Goal: Information Seeking & Learning: Learn about a topic

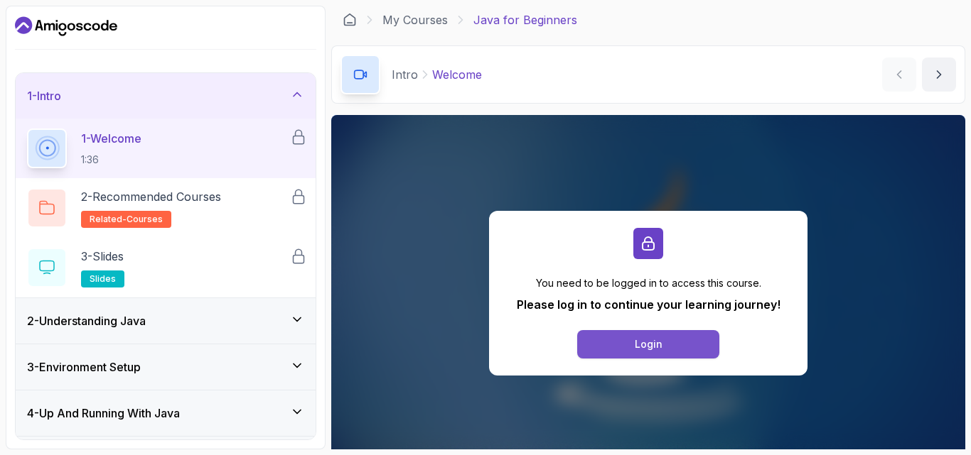
click at [686, 346] on button "Login" at bounding box center [648, 344] width 142 height 28
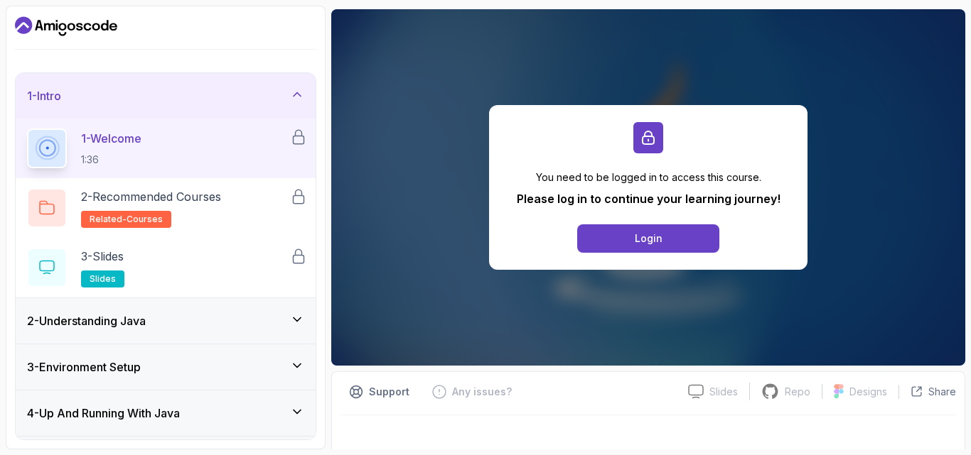
scroll to position [121, 0]
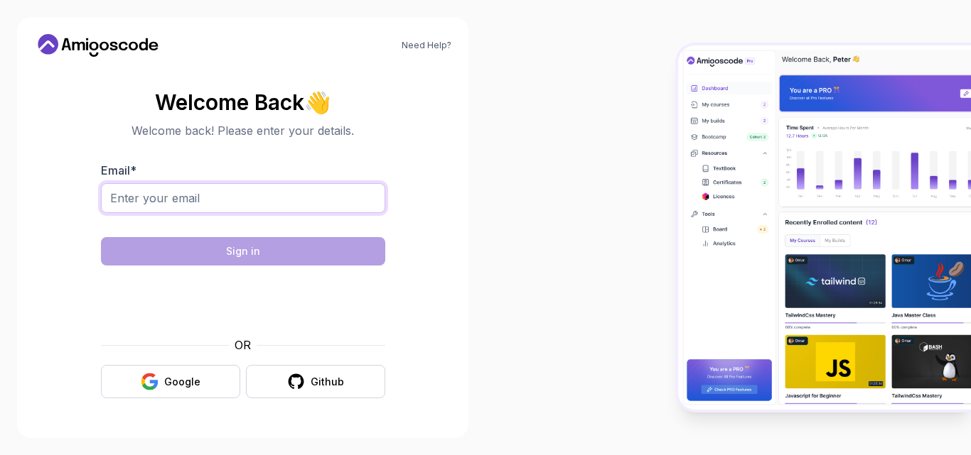
click at [274, 194] on input "Email *" at bounding box center [243, 198] width 284 height 30
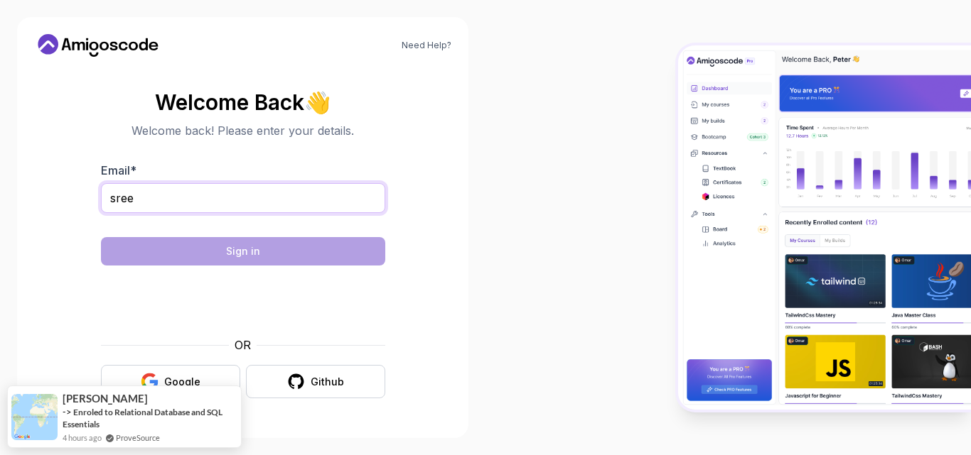
click at [208, 211] on input "sree" at bounding box center [243, 198] width 284 height 30
click at [177, 194] on input "sree" at bounding box center [243, 198] width 284 height 30
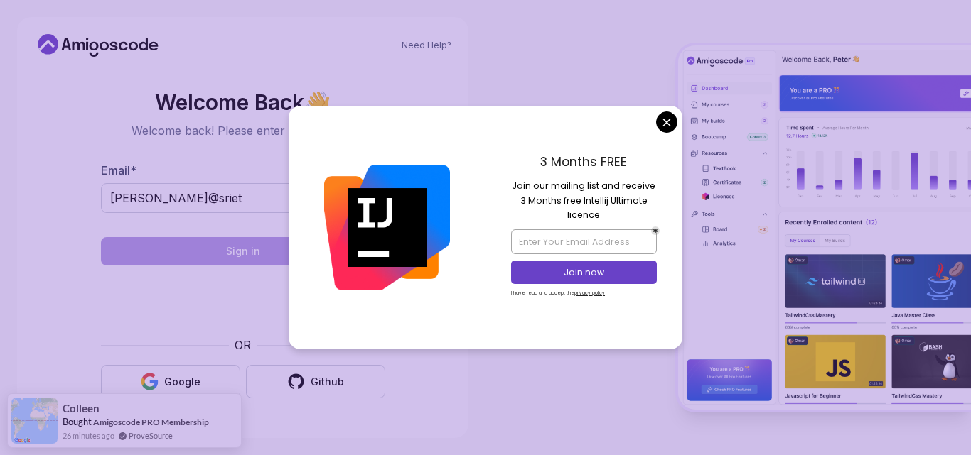
click at [671, 124] on body "Need Help? Welcome Back 👋 Welcome back! Please enter your details. Email * sree…" at bounding box center [485, 227] width 971 height 455
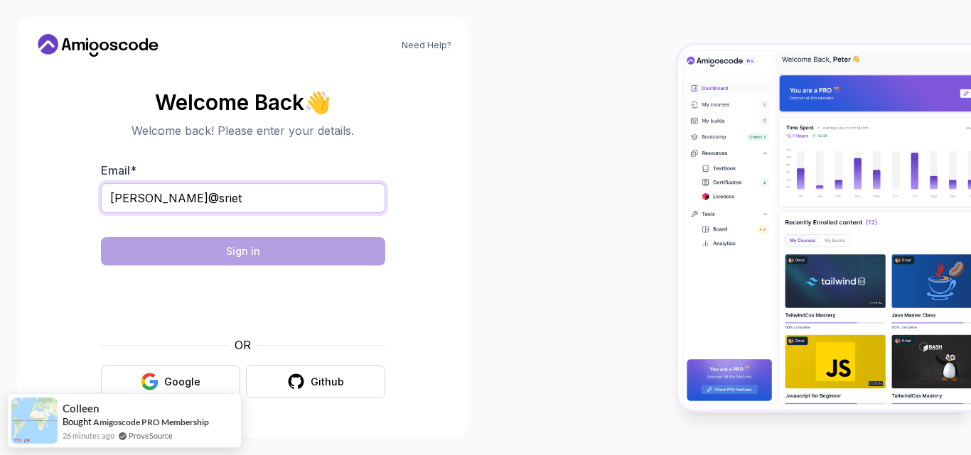
click at [209, 201] on input "sreemathi@sriet" at bounding box center [243, 198] width 284 height 30
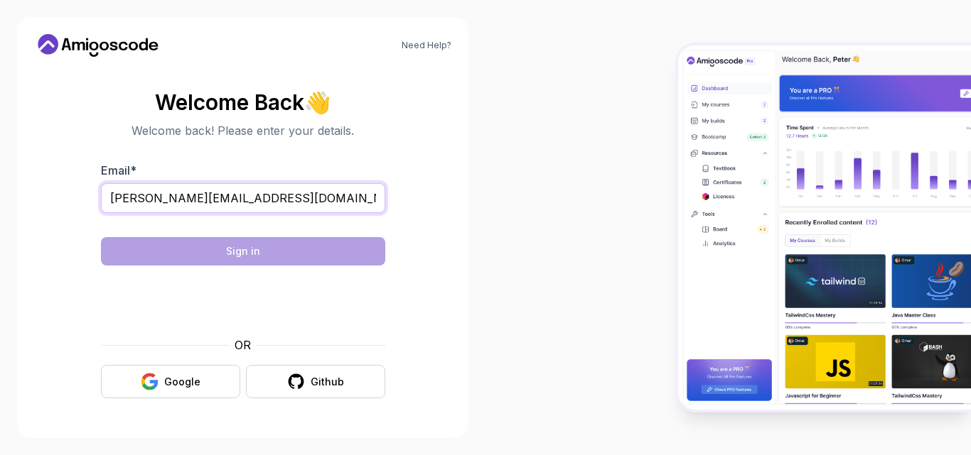
type input "sreemathi@sriet.ac.in"
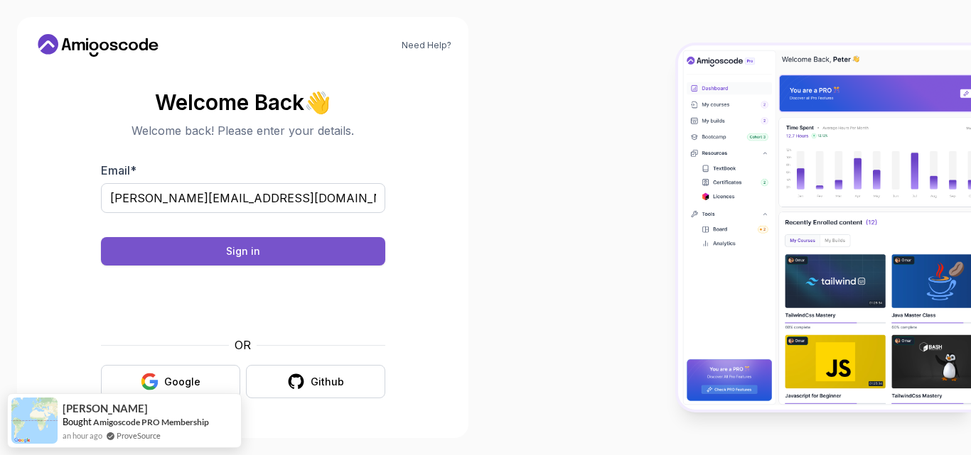
click at [352, 260] on button "Sign in" at bounding box center [243, 251] width 284 height 28
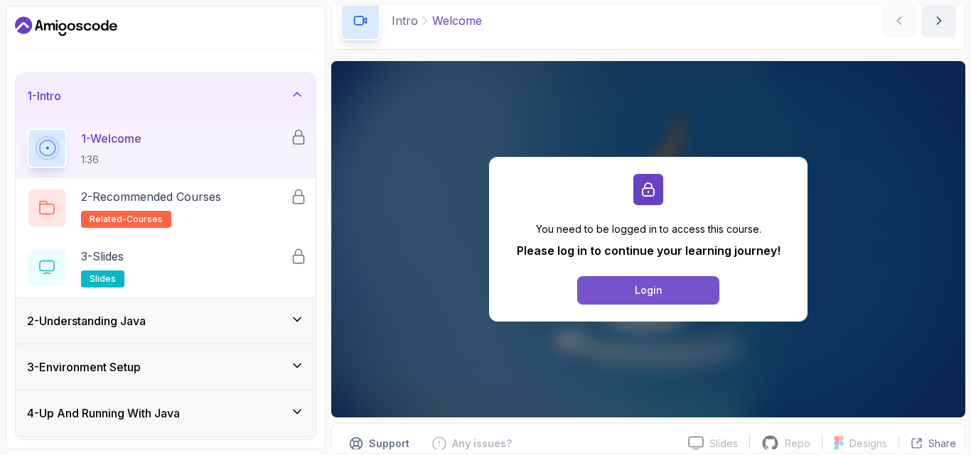
scroll to position [121, 0]
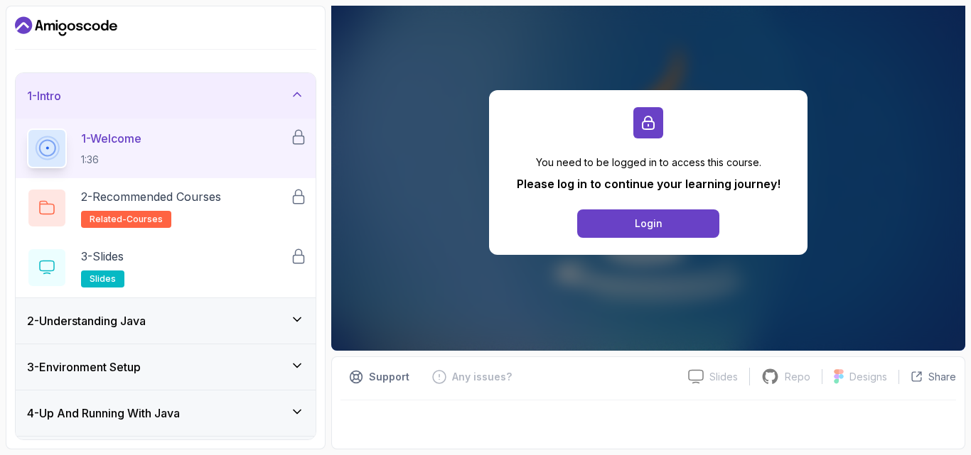
click at [263, 145] on div "1 - Welcome 1:36" at bounding box center [158, 149] width 263 height 40
click at [685, 231] on button "Login" at bounding box center [648, 224] width 142 height 28
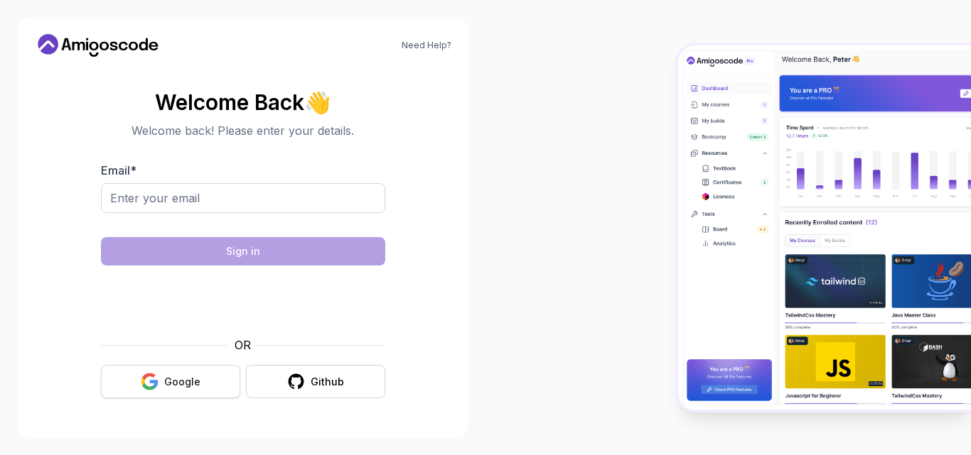
click at [193, 384] on div "Google" at bounding box center [182, 382] width 36 height 14
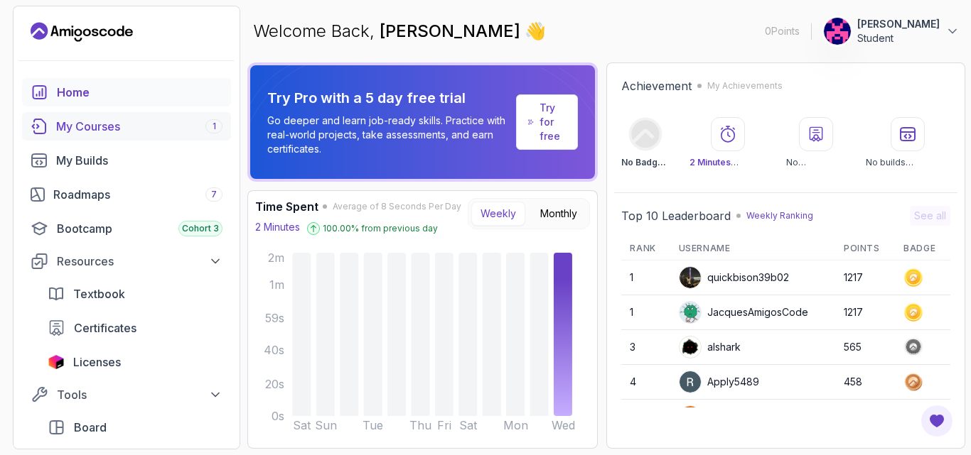
click at [86, 124] on div "My Courses 1" at bounding box center [139, 126] width 166 height 17
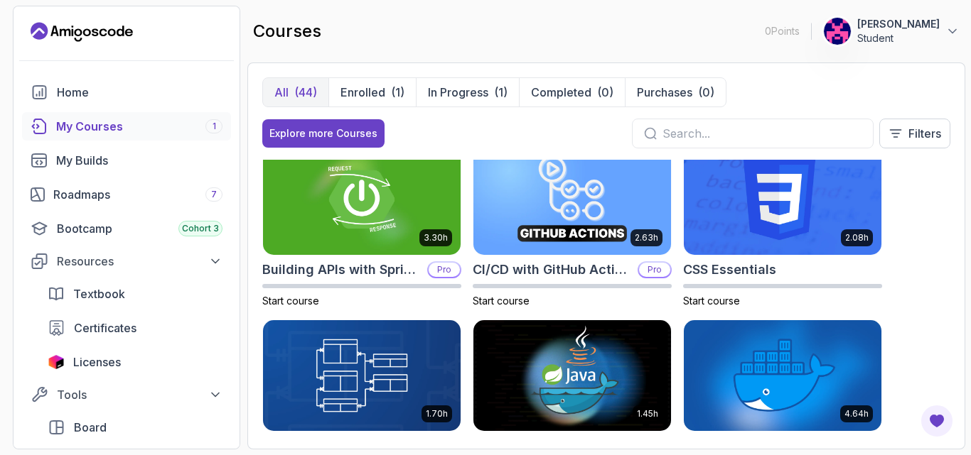
scroll to position [270, 0]
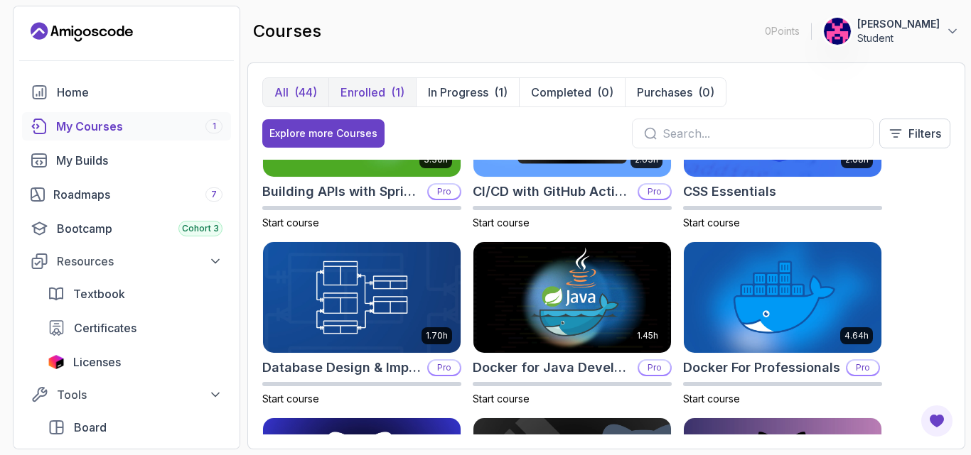
click at [386, 87] on button "Enrolled (1)" at bounding box center [371, 92] width 87 height 28
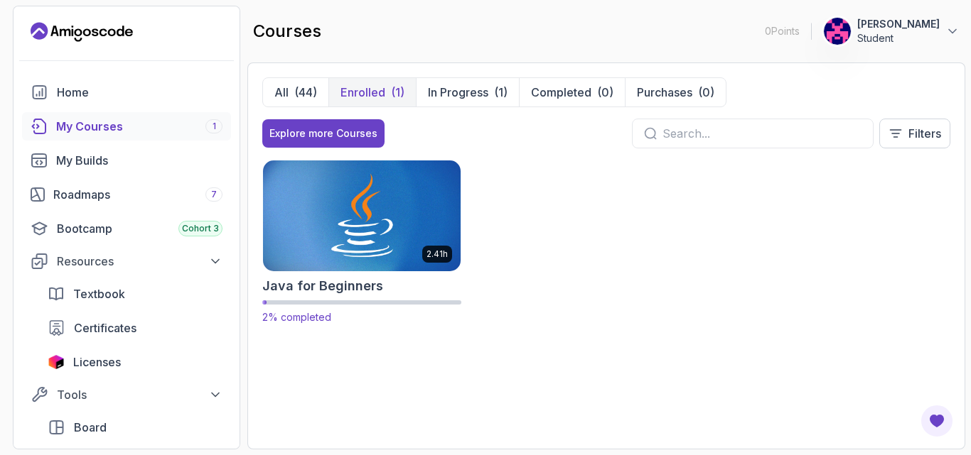
click at [355, 229] on img at bounding box center [361, 216] width 207 height 116
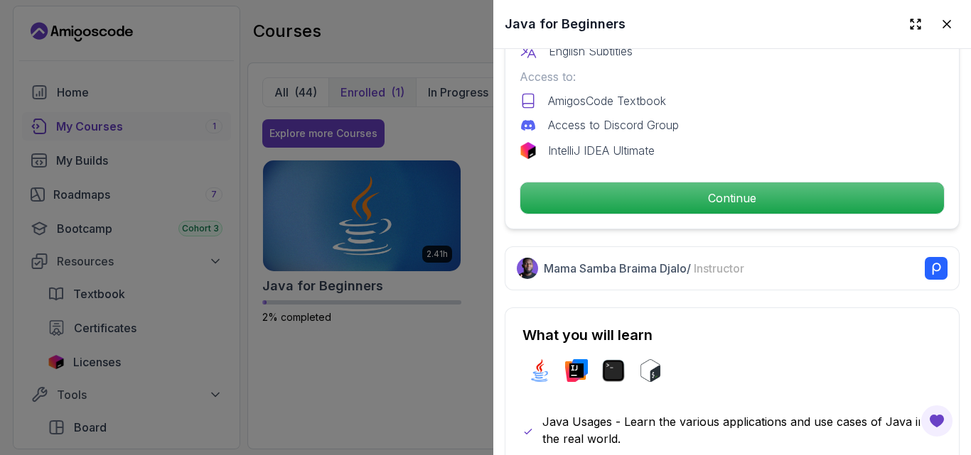
scroll to position [426, 0]
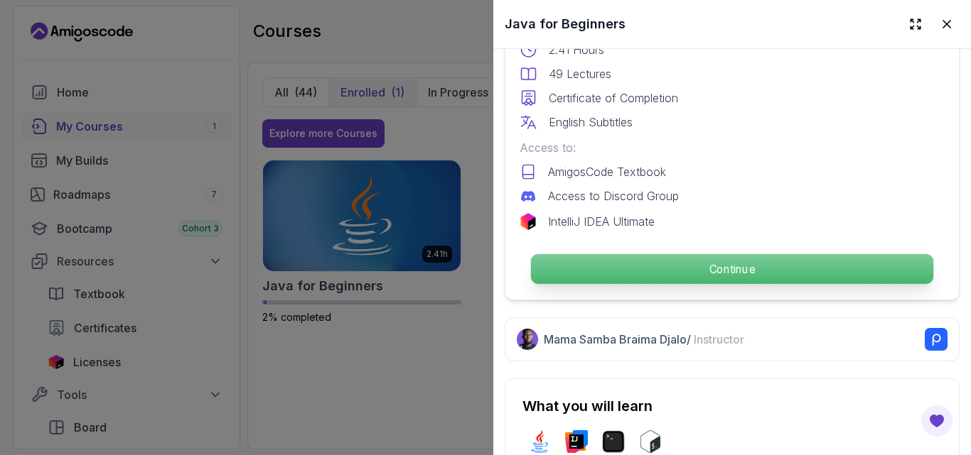
click at [750, 265] on p "Continue" at bounding box center [732, 269] width 402 height 30
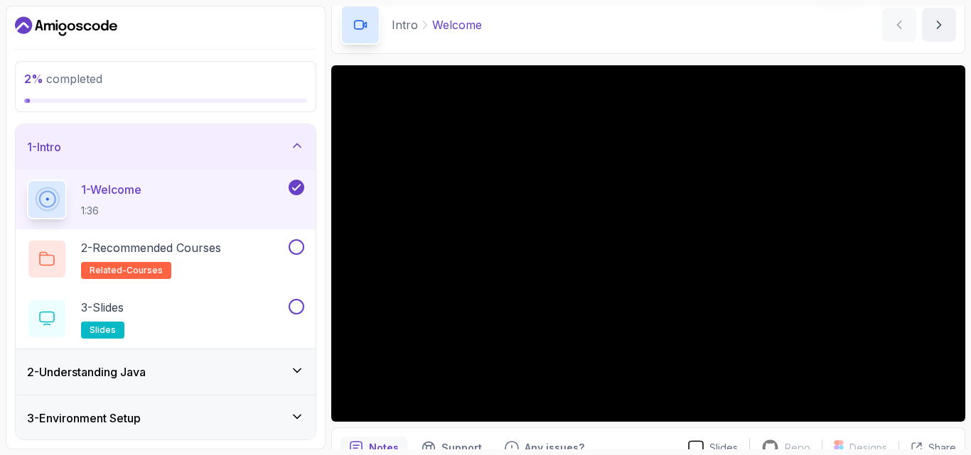
scroll to position [132, 0]
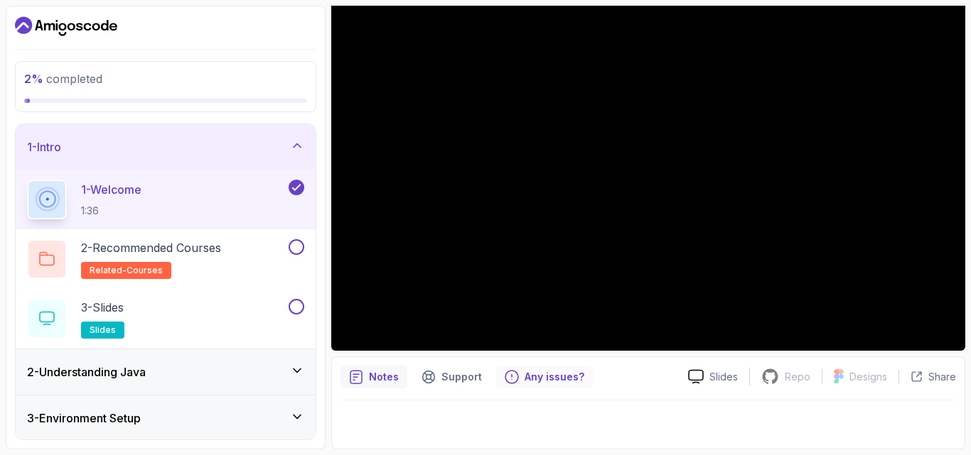
click at [541, 379] on p "Any issues?" at bounding box center [554, 377] width 60 height 14
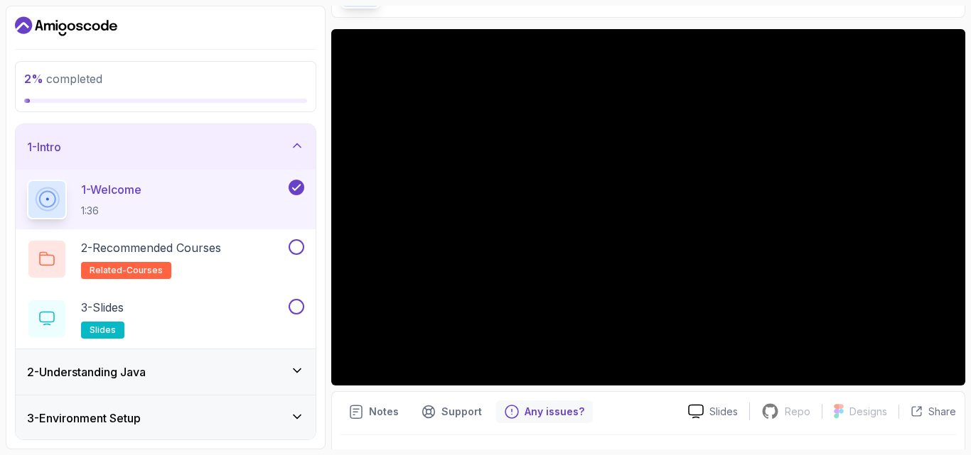
scroll to position [61, 0]
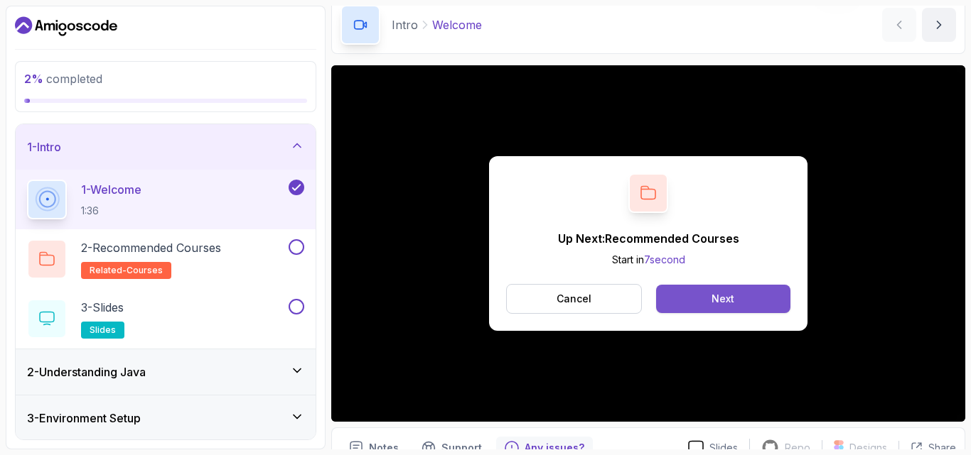
click at [760, 288] on button "Next" at bounding box center [723, 299] width 134 height 28
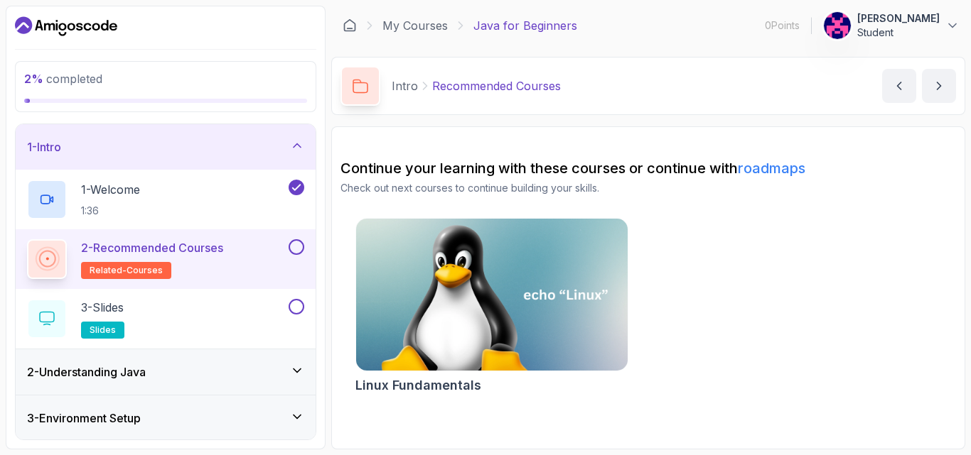
click at [279, 249] on div "2 - Recommended Courses related-courses" at bounding box center [156, 259] width 259 height 40
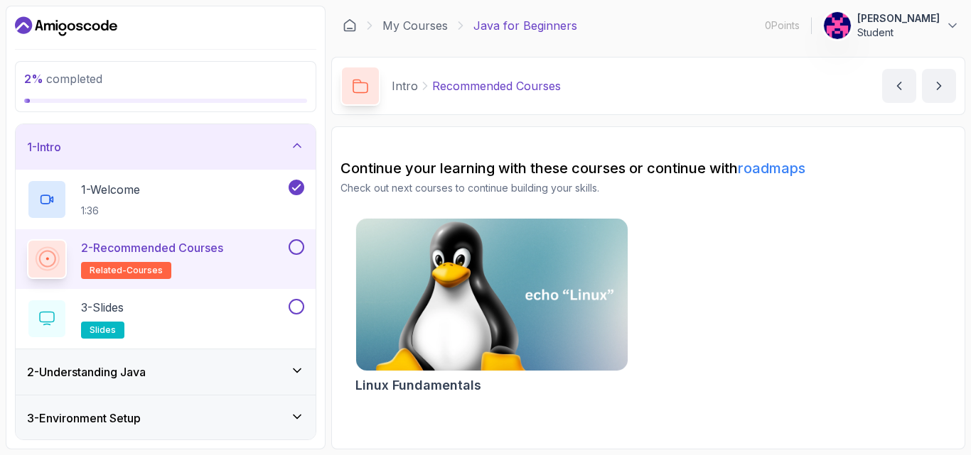
click at [543, 297] on img at bounding box center [491, 295] width 285 height 160
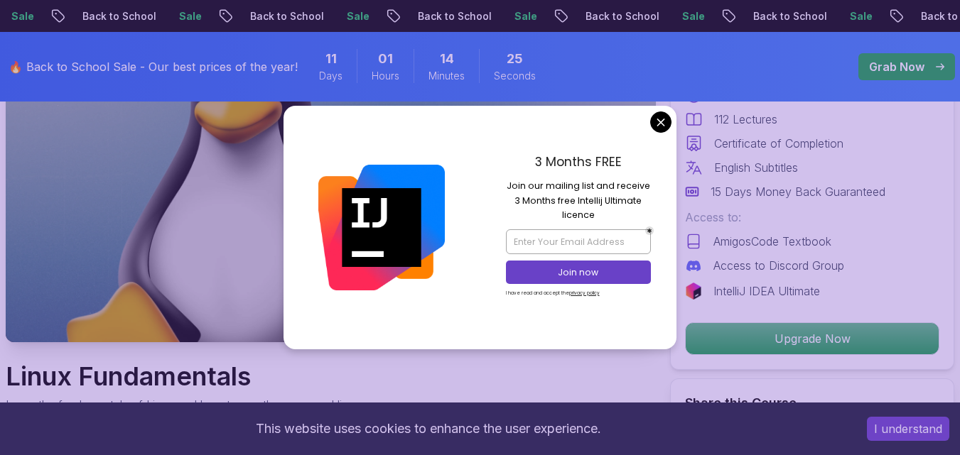
scroll to position [71, 0]
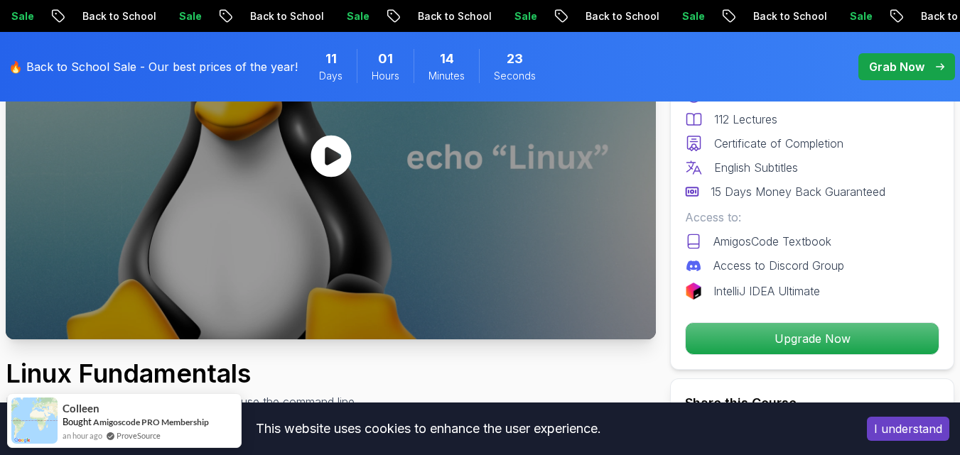
scroll to position [142, 0]
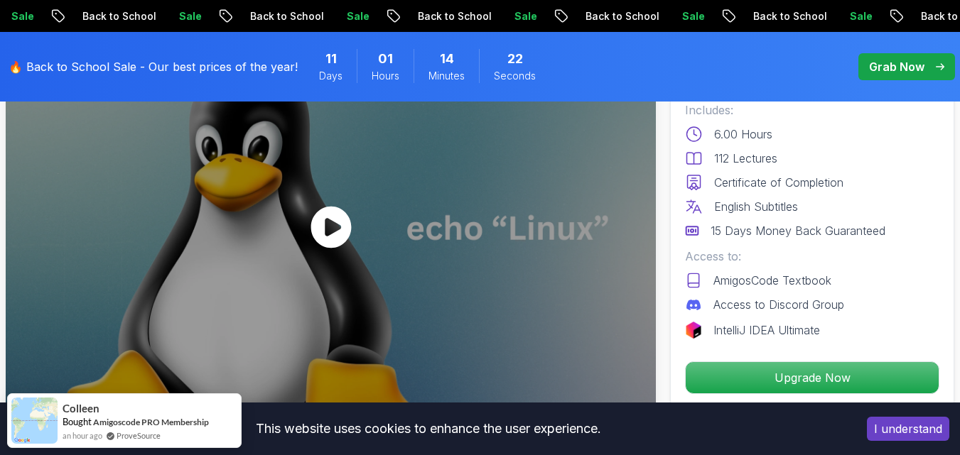
click at [325, 232] on icon at bounding box center [330, 228] width 40 height 42
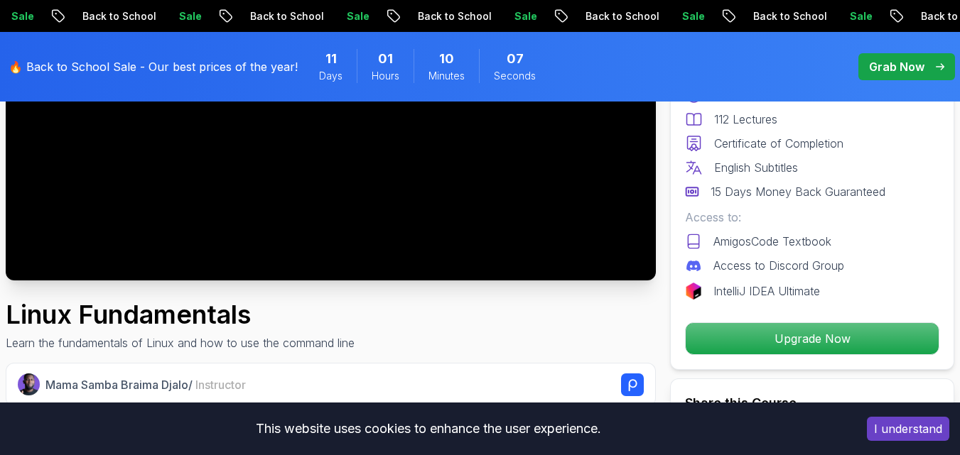
scroll to position [284, 0]
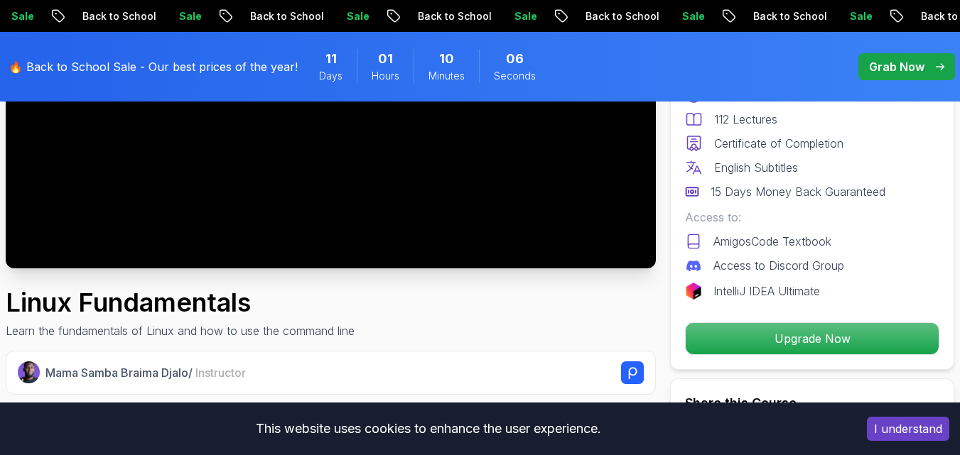
click at [920, 420] on button "I understand" at bounding box center [908, 429] width 82 height 24
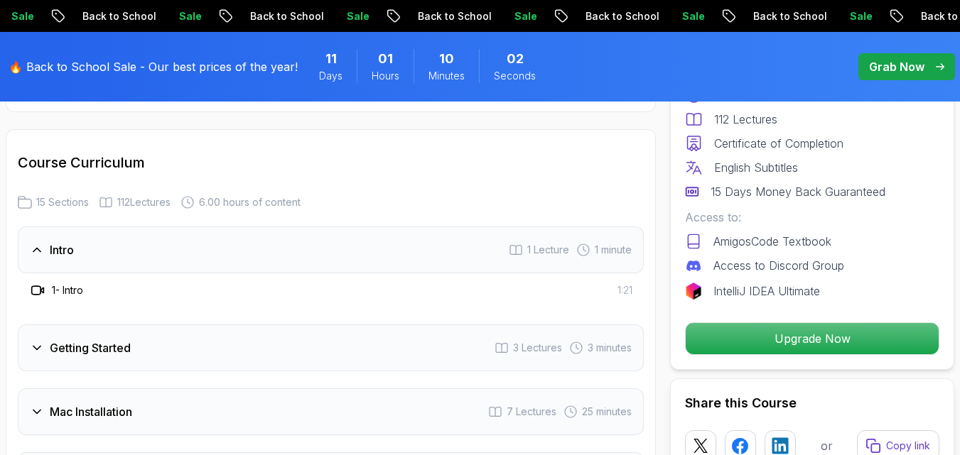
scroll to position [1847, 0]
click at [209, 288] on div "1 - Intro 1:21" at bounding box center [330, 291] width 603 height 17
click at [60, 249] on h3 "Intro" at bounding box center [62, 251] width 24 height 17
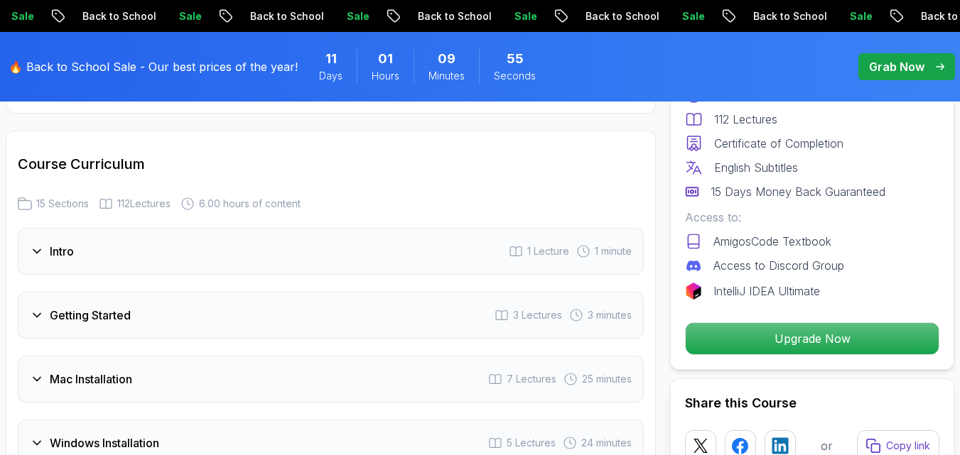
click at [67, 264] on div "Intro 1 Lecture 1 minute" at bounding box center [331, 251] width 626 height 47
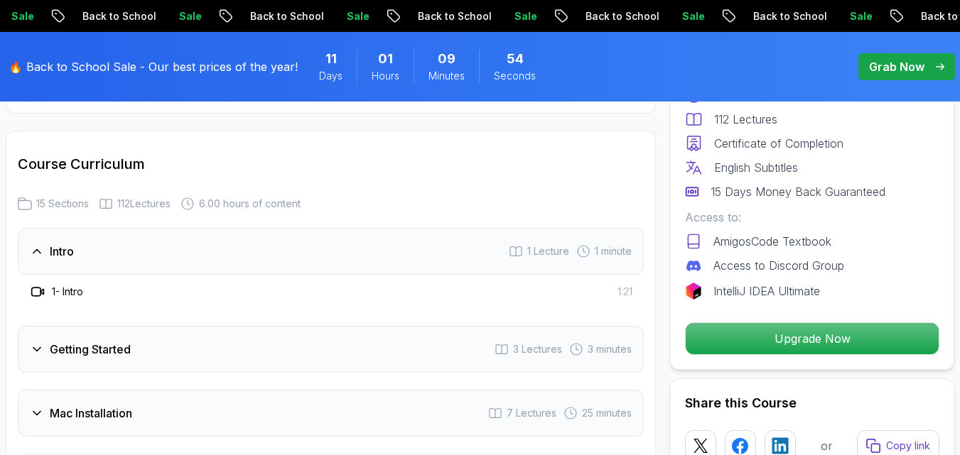
click at [74, 300] on div "1 - Intro" at bounding box center [56, 291] width 54 height 17
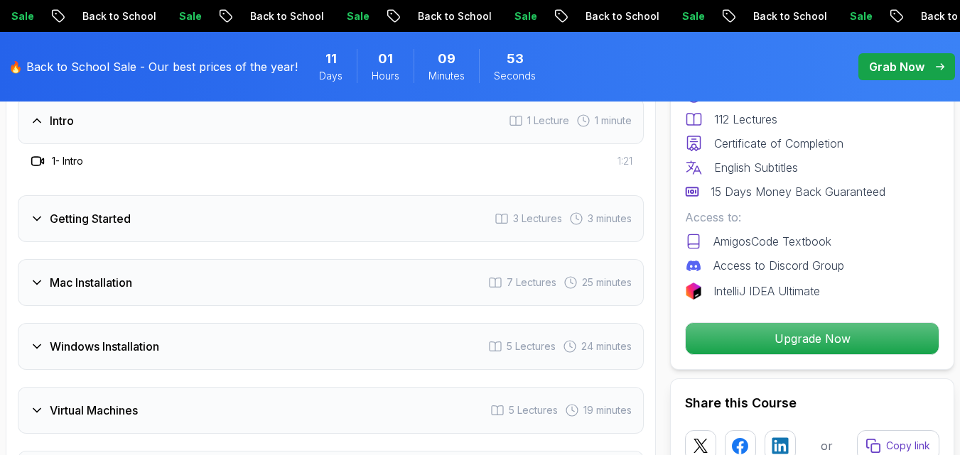
scroll to position [1989, 0]
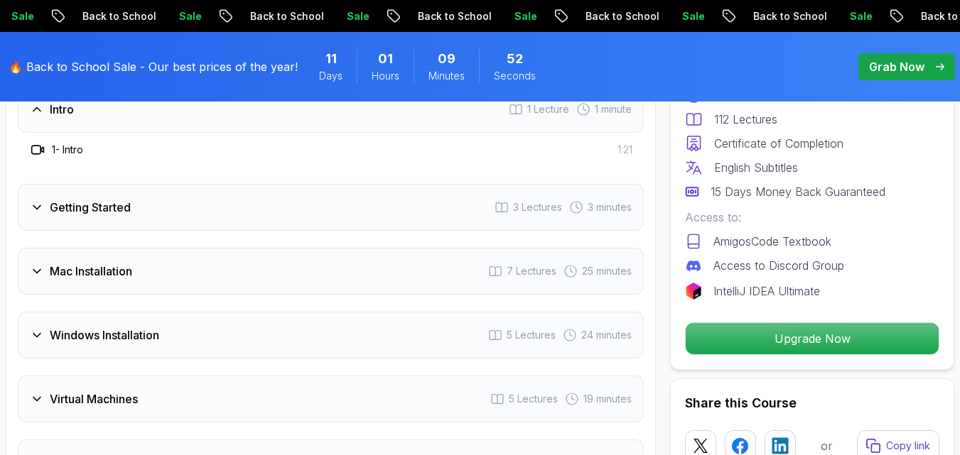
click at [28, 207] on div "Getting Started 3 Lectures 3 minutes" at bounding box center [331, 207] width 626 height 47
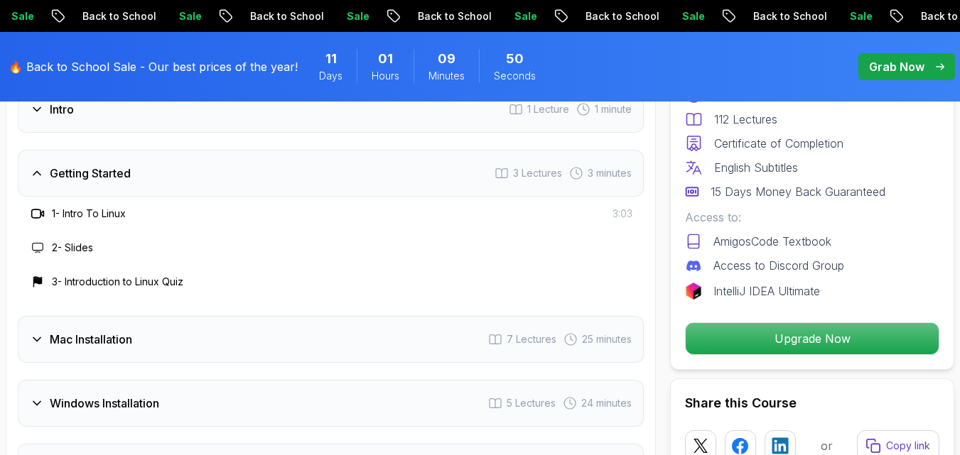
click at [80, 247] on h3 "2 - Slides" at bounding box center [72, 248] width 41 height 14
click at [122, 290] on div "3 - Introduction to Linux Quiz" at bounding box center [106, 282] width 154 height 17
click at [122, 284] on h3 "3 - Introduction to Linux Quiz" at bounding box center [117, 282] width 131 height 14
click at [36, 338] on icon at bounding box center [37, 340] width 14 height 14
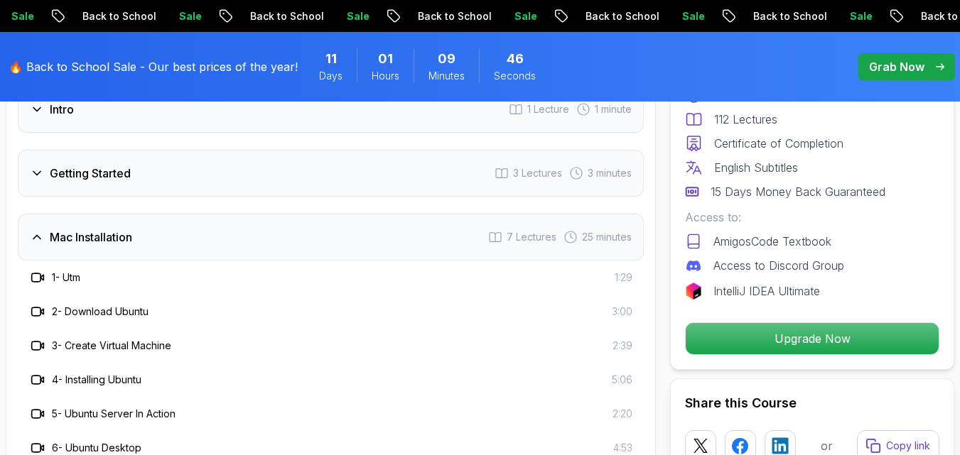
click at [74, 275] on h3 "1 - Utm" at bounding box center [66, 278] width 28 height 14
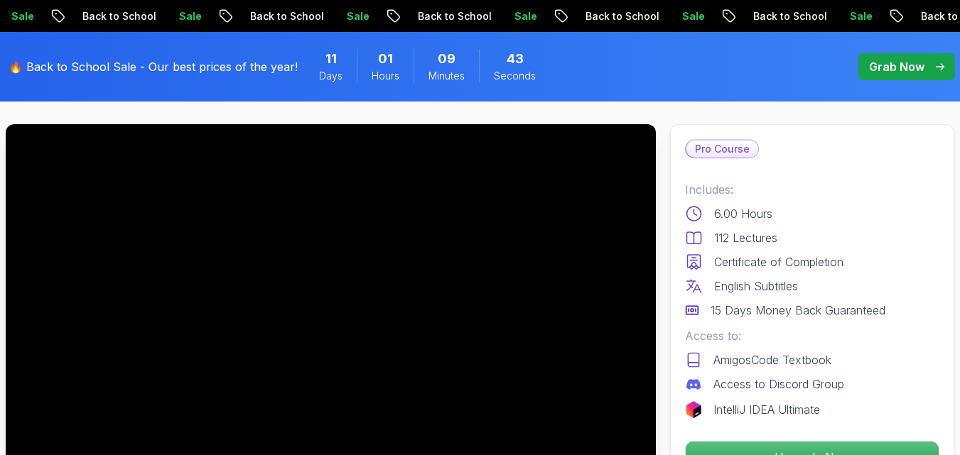
scroll to position [0, 0]
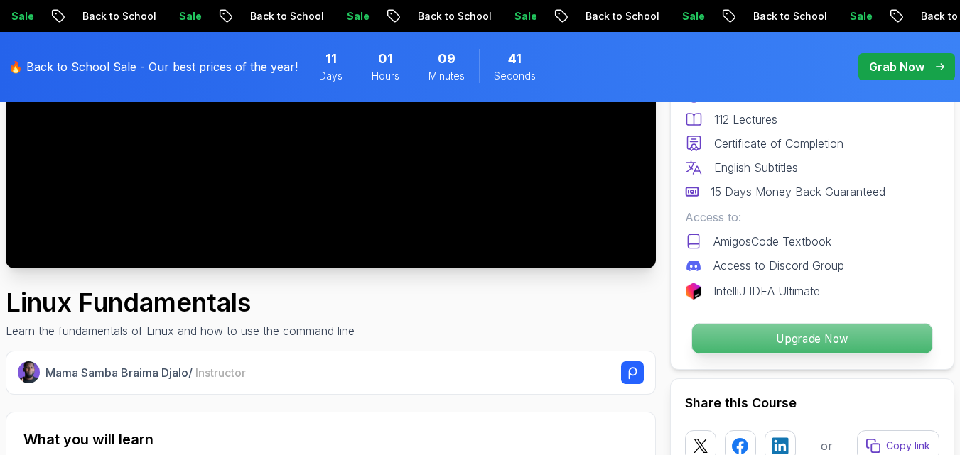
click at [846, 333] on p "Upgrade Now" at bounding box center [812, 339] width 240 height 30
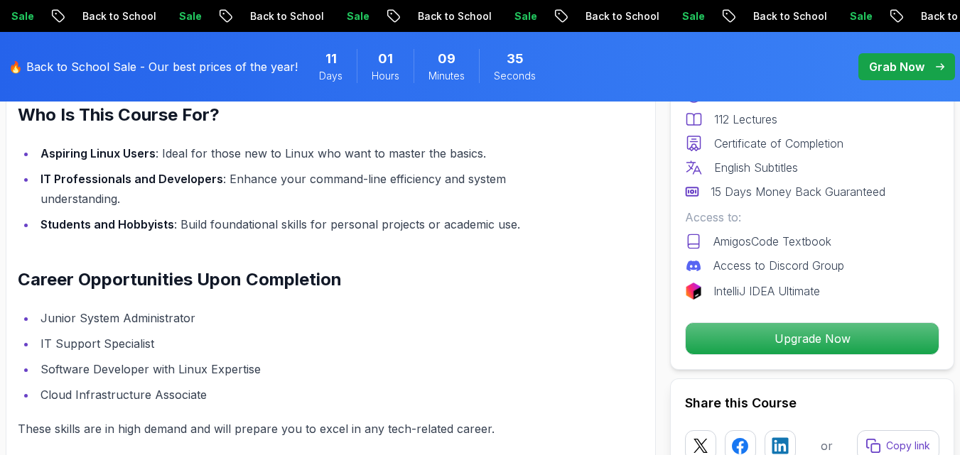
scroll to position [1381, 0]
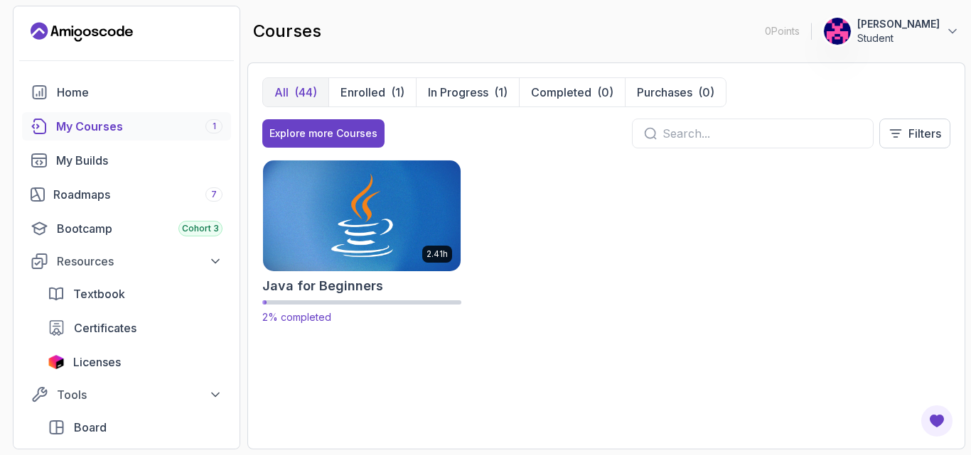
click at [386, 238] on img at bounding box center [361, 216] width 207 height 116
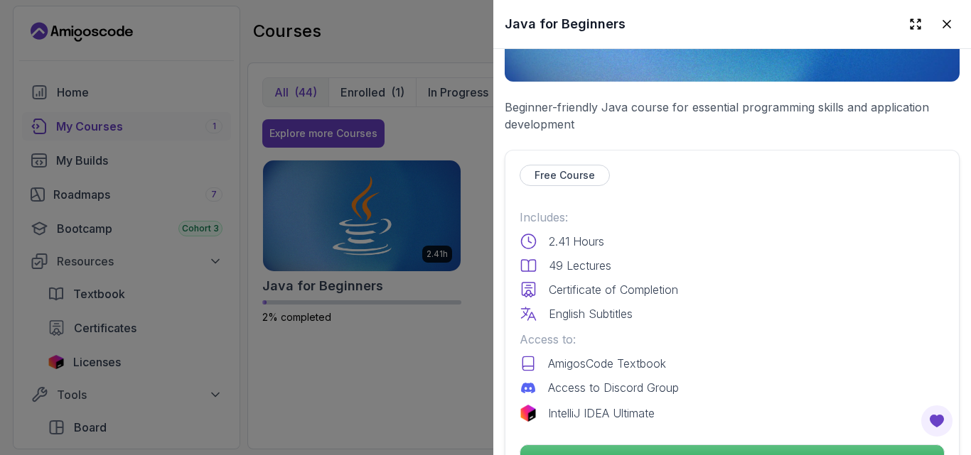
scroll to position [355, 0]
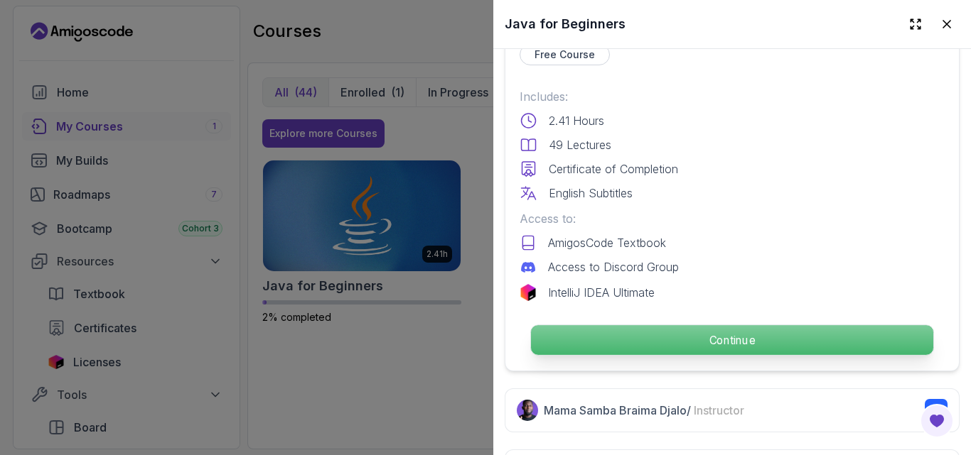
click at [600, 327] on p "Continue" at bounding box center [732, 340] width 402 height 30
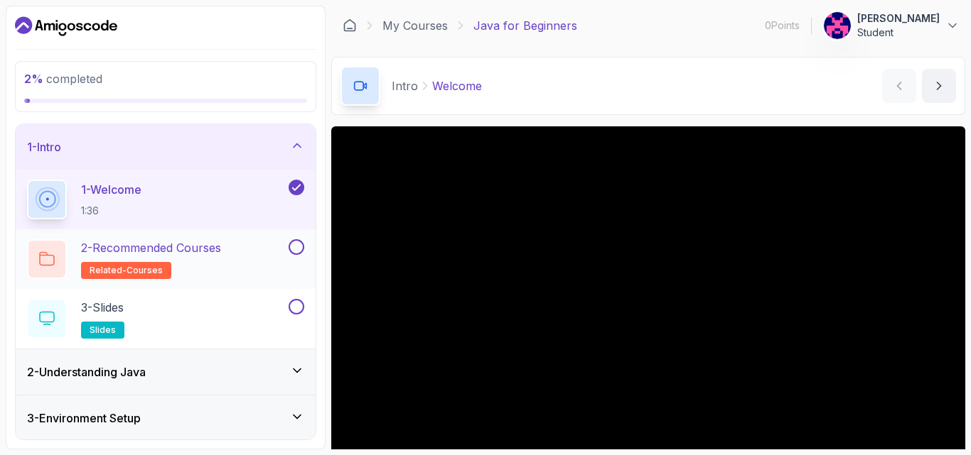
click at [294, 249] on button at bounding box center [296, 247] width 16 height 16
click at [131, 271] on span "related-courses" at bounding box center [126, 270] width 73 height 11
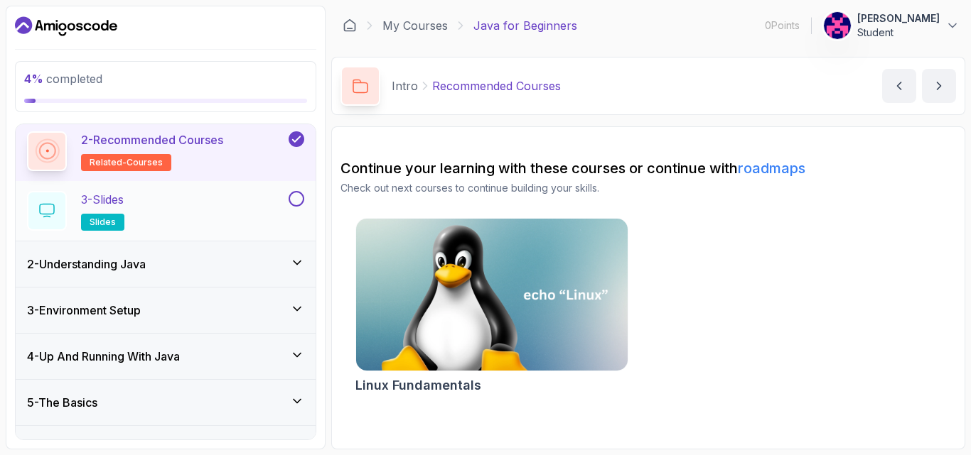
scroll to position [142, 0]
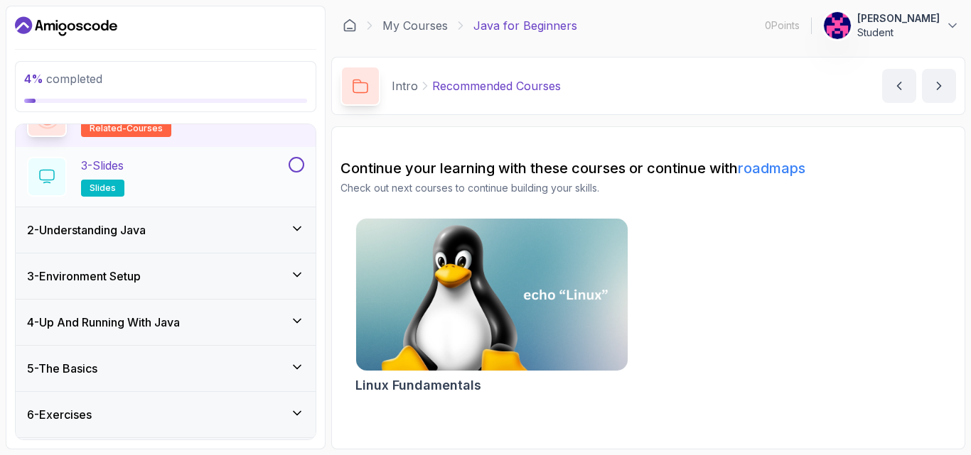
click at [296, 163] on button at bounding box center [296, 165] width 16 height 16
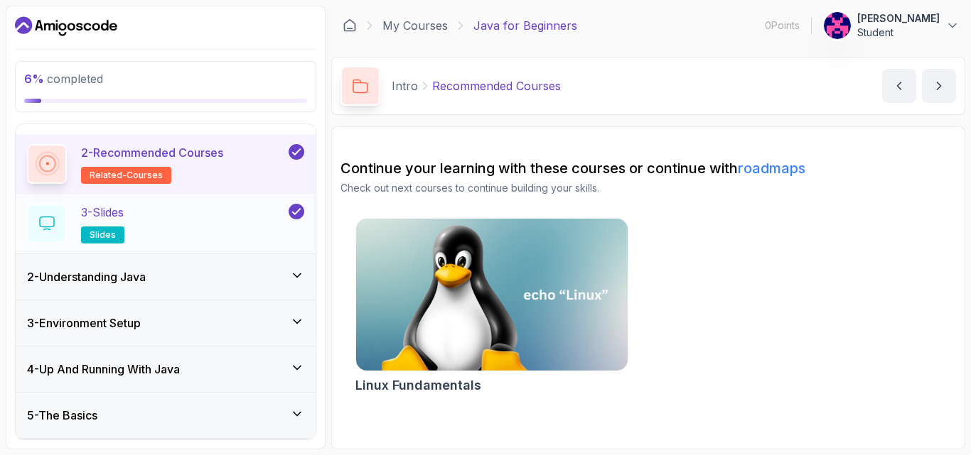
scroll to position [71, 0]
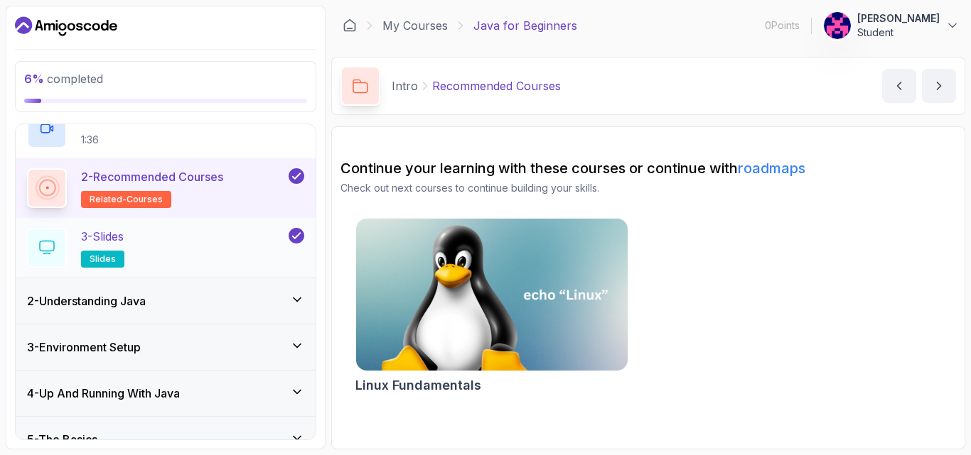
click at [177, 240] on div "3 - Slides slides" at bounding box center [156, 248] width 259 height 40
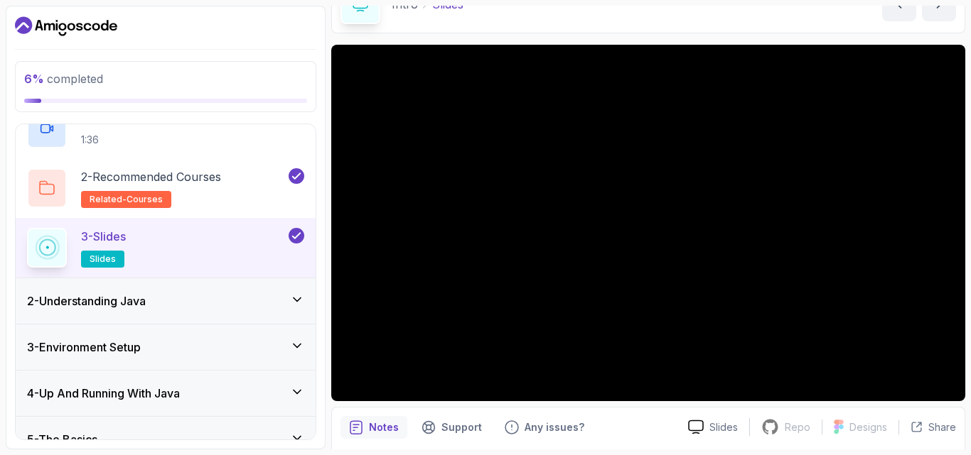
scroll to position [132, 0]
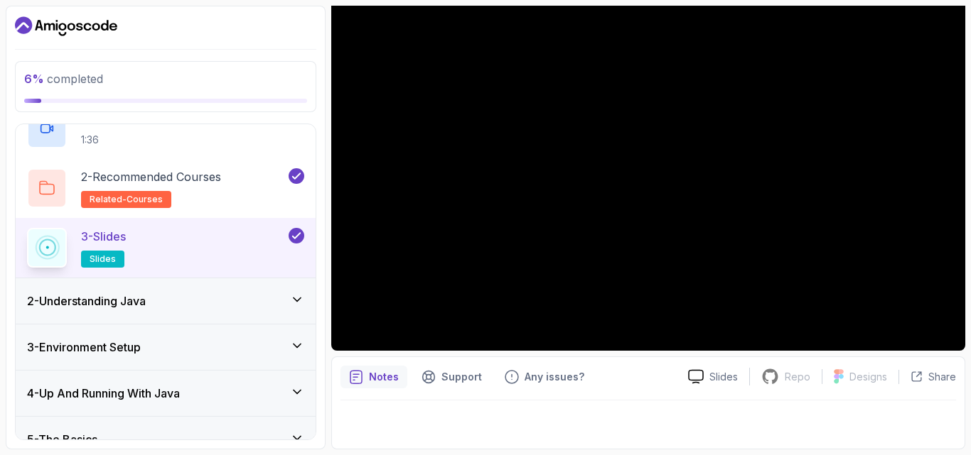
click at [296, 305] on icon at bounding box center [297, 300] width 14 height 14
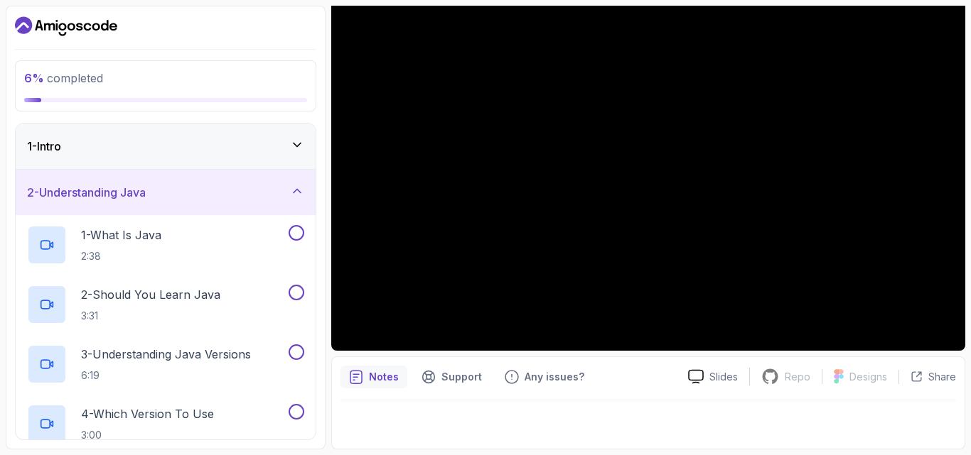
scroll to position [61, 0]
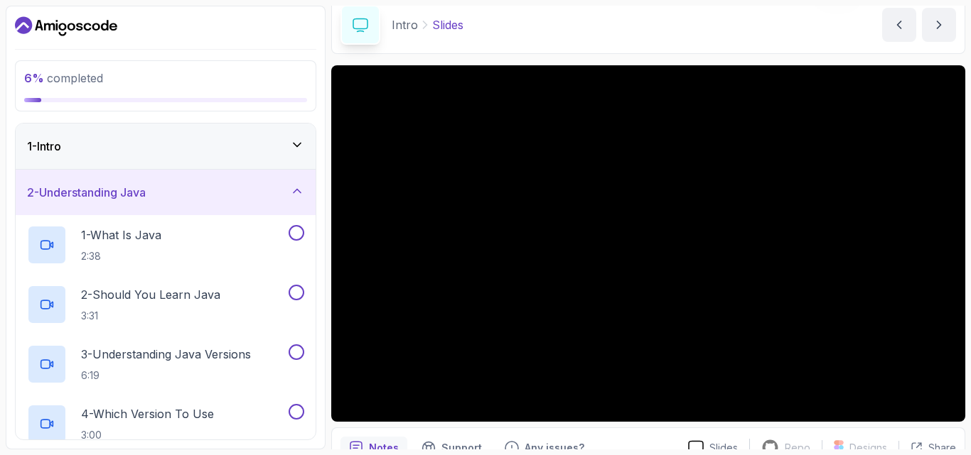
click at [297, 192] on icon at bounding box center [297, 191] width 14 height 14
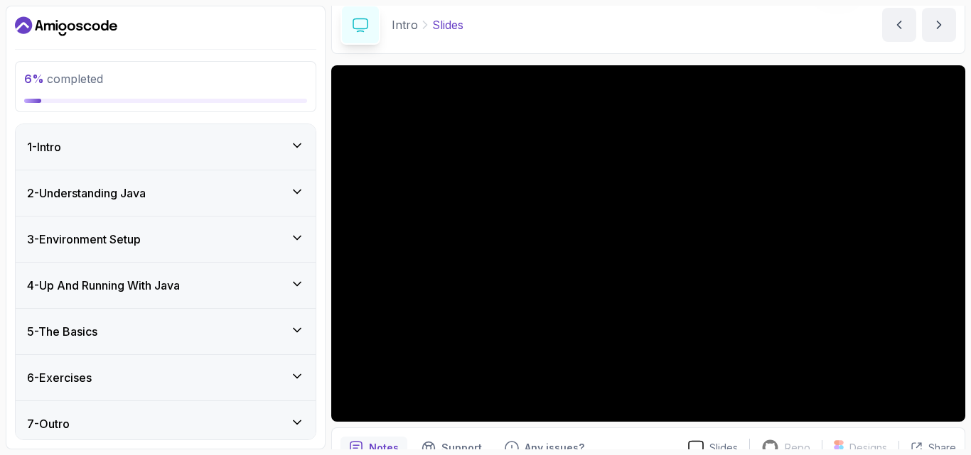
click at [300, 148] on icon at bounding box center [297, 146] width 14 height 14
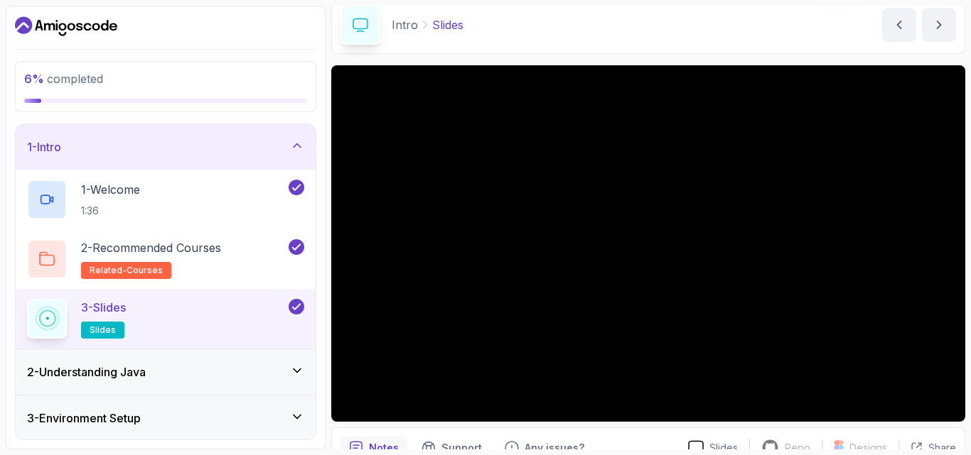
click at [245, 313] on div "3 - Slides slides" at bounding box center [156, 319] width 259 height 40
click at [104, 332] on span "slides" at bounding box center [103, 330] width 26 height 11
click at [297, 308] on icon at bounding box center [296, 307] width 13 height 14
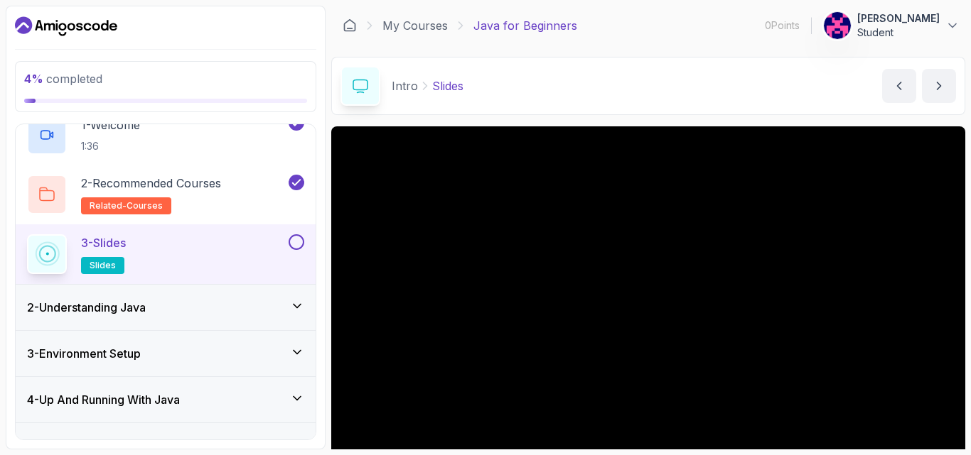
scroll to position [44, 0]
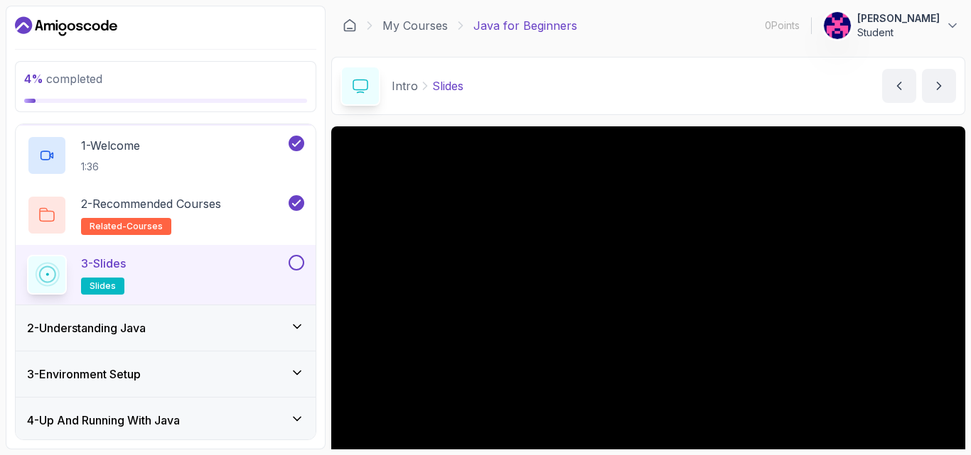
click at [296, 264] on button at bounding box center [296, 263] width 16 height 16
click at [298, 324] on icon at bounding box center [297, 327] width 14 height 14
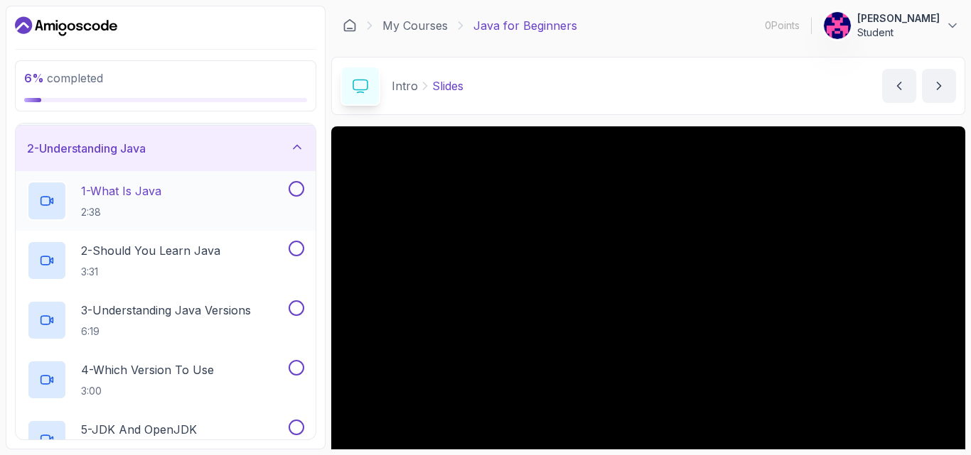
click at [84, 188] on p "1 - What Is Java" at bounding box center [121, 191] width 80 height 17
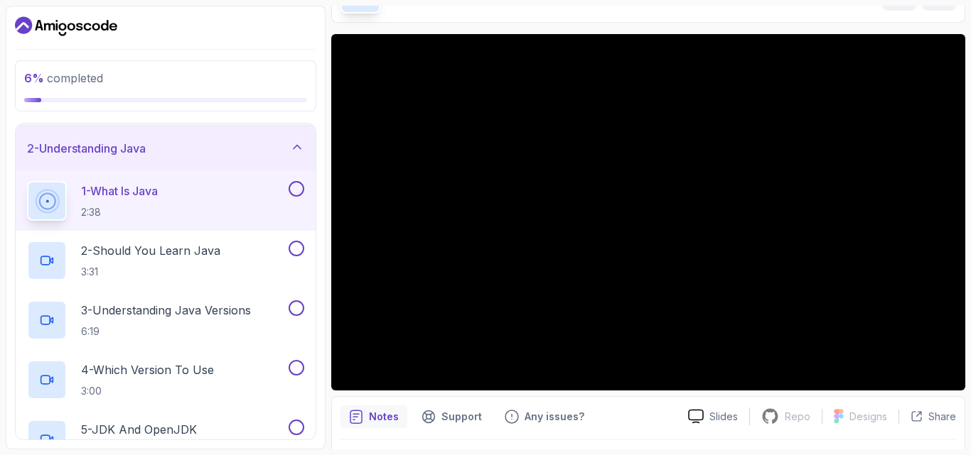
scroll to position [71, 0]
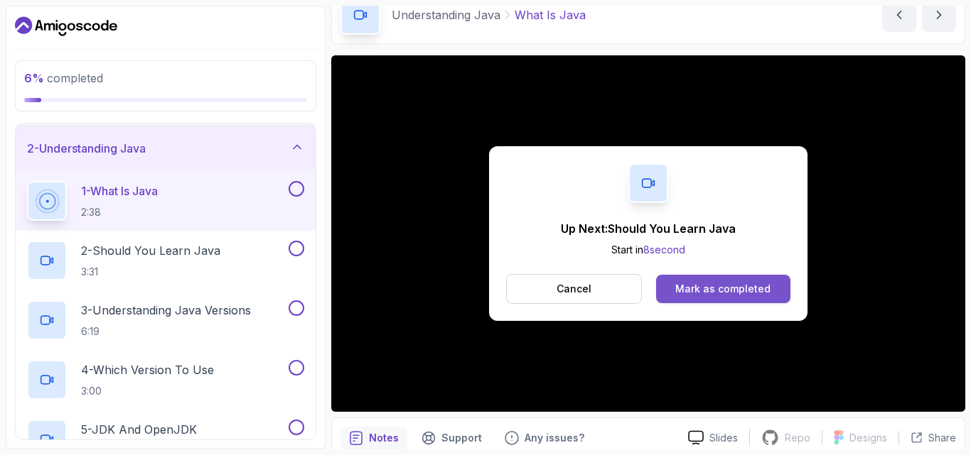
click at [761, 287] on div "Mark as completed" at bounding box center [722, 289] width 95 height 14
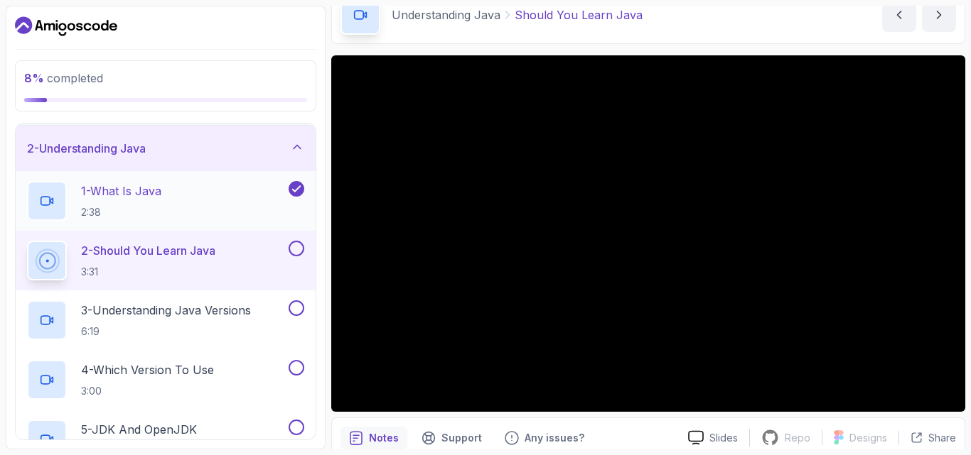
scroll to position [115, 0]
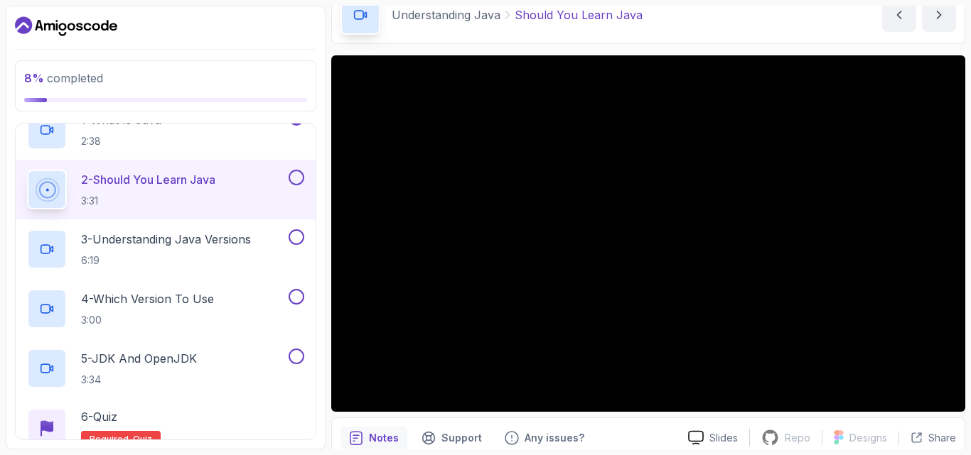
click at [296, 173] on button at bounding box center [296, 178] width 16 height 16
click at [291, 239] on button at bounding box center [296, 237] width 16 height 16
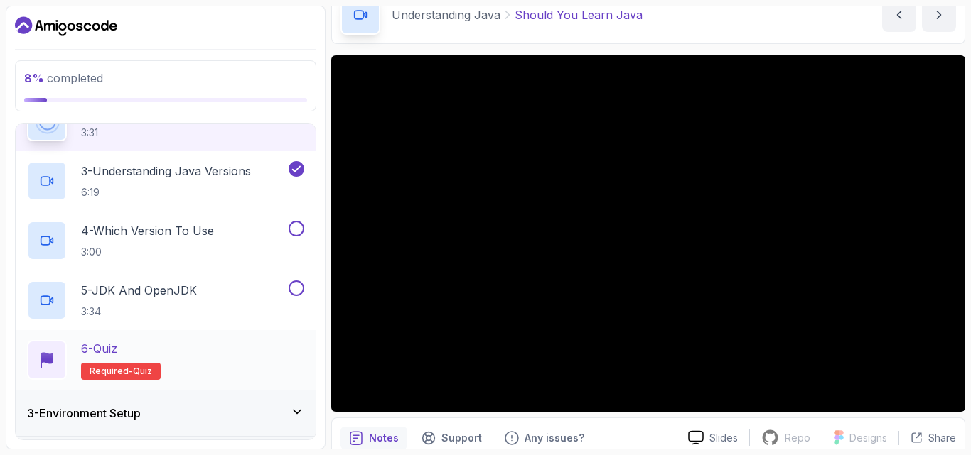
scroll to position [257, 0]
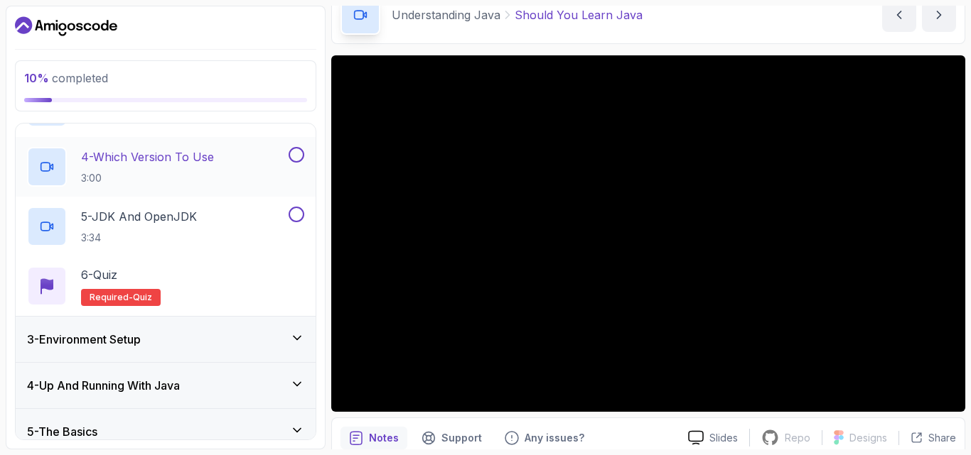
click at [292, 156] on button at bounding box center [296, 155] width 16 height 16
click at [306, 212] on div "5 - JDK And OpenJDK 3:34" at bounding box center [166, 227] width 300 height 60
click at [300, 215] on button at bounding box center [296, 215] width 16 height 16
click at [142, 294] on span "quiz" at bounding box center [142, 297] width 19 height 11
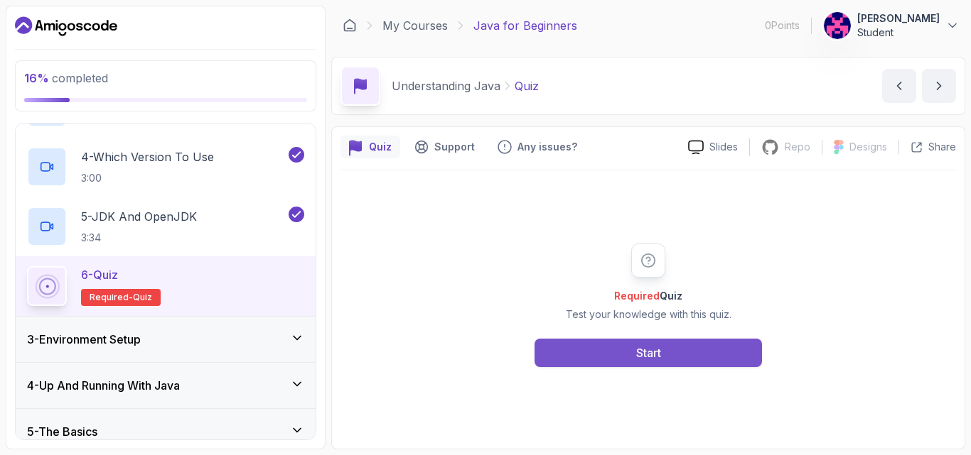
click at [652, 345] on div "Start" at bounding box center [648, 353] width 25 height 17
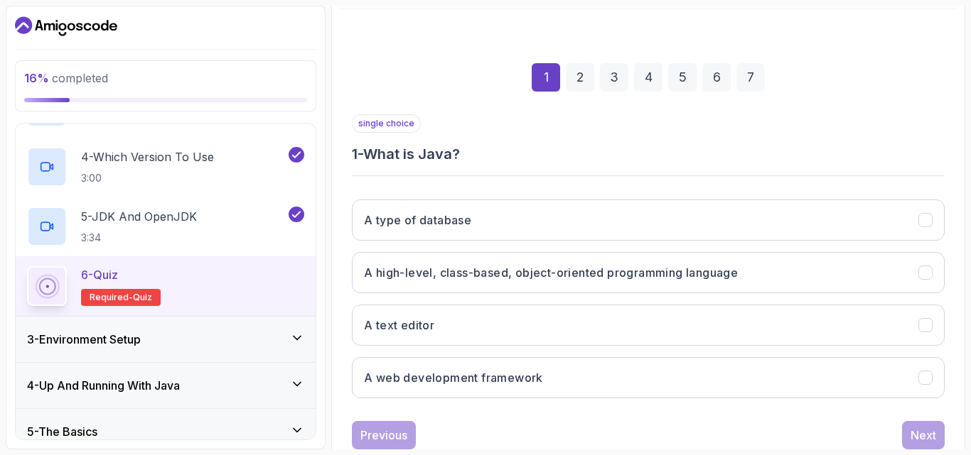
scroll to position [202, 0]
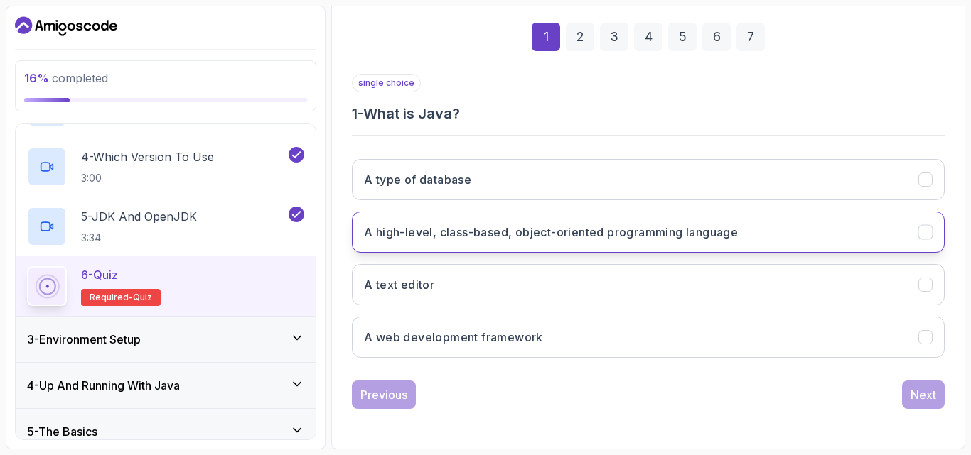
click at [561, 226] on h3 "A high-level, class-based, object-oriented programming language" at bounding box center [551, 232] width 374 height 17
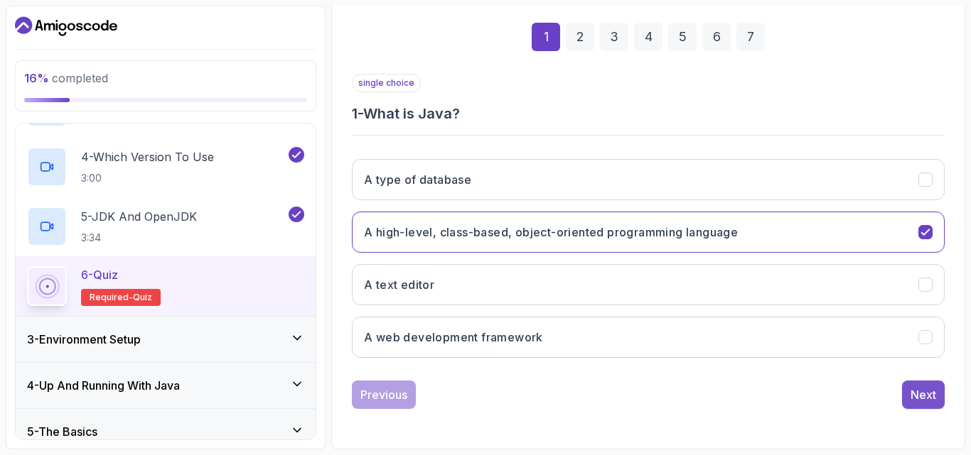
click at [935, 390] on div "Next" at bounding box center [923, 395] width 26 height 17
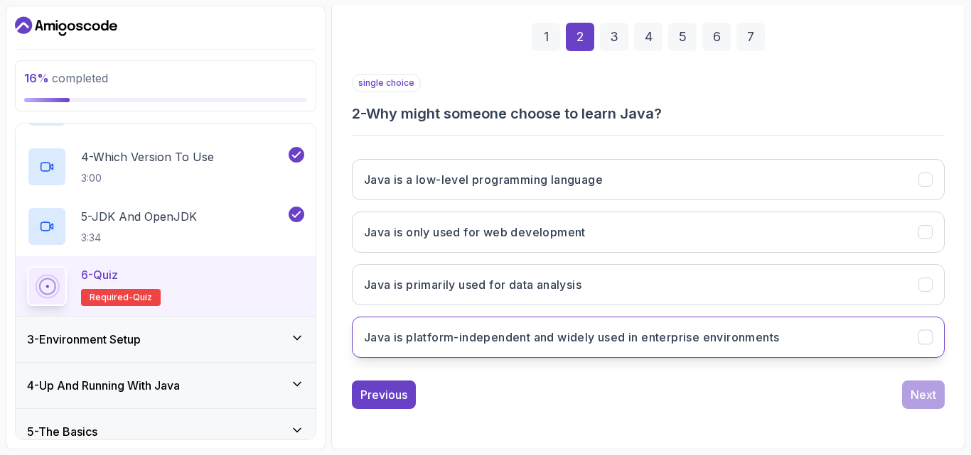
click at [769, 339] on h3 "Java is platform-independent and widely used in enterprise environments" at bounding box center [571, 337] width 415 height 17
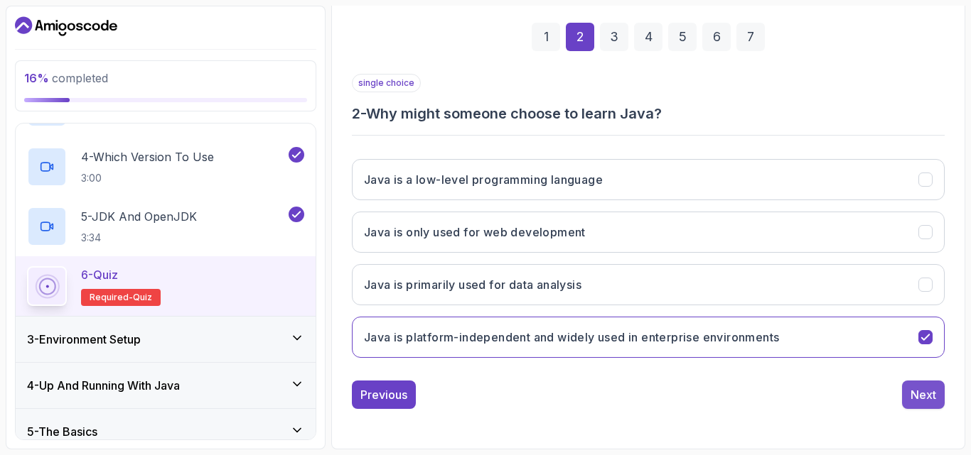
click at [935, 395] on div "Next" at bounding box center [923, 395] width 26 height 17
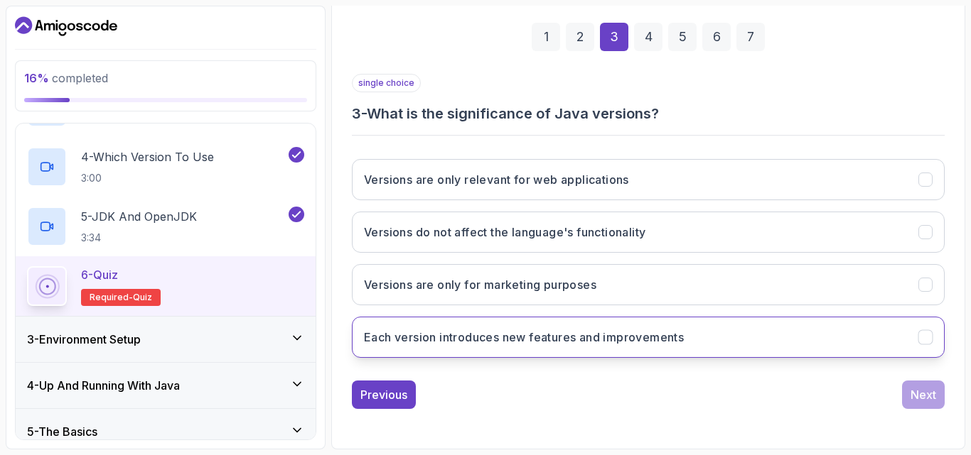
click at [701, 339] on button "Each version introduces new features and improvements" at bounding box center [648, 337] width 593 height 41
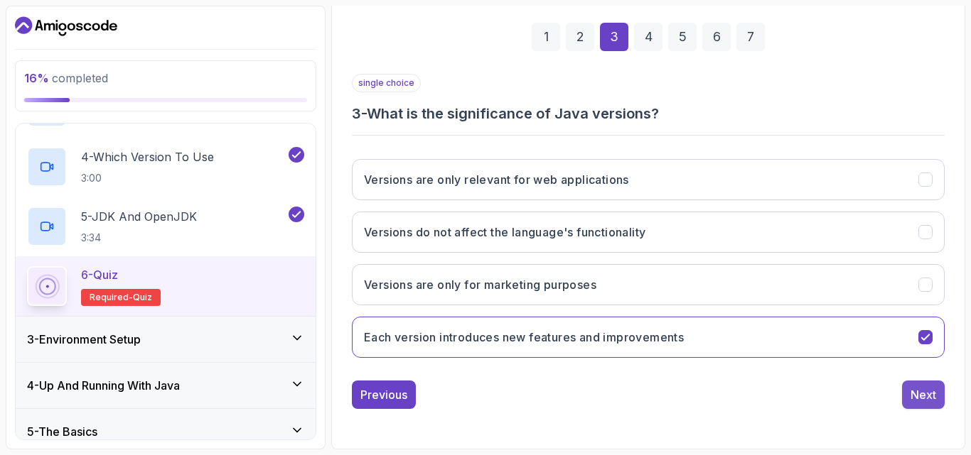
click at [909, 387] on button "Next" at bounding box center [923, 395] width 43 height 28
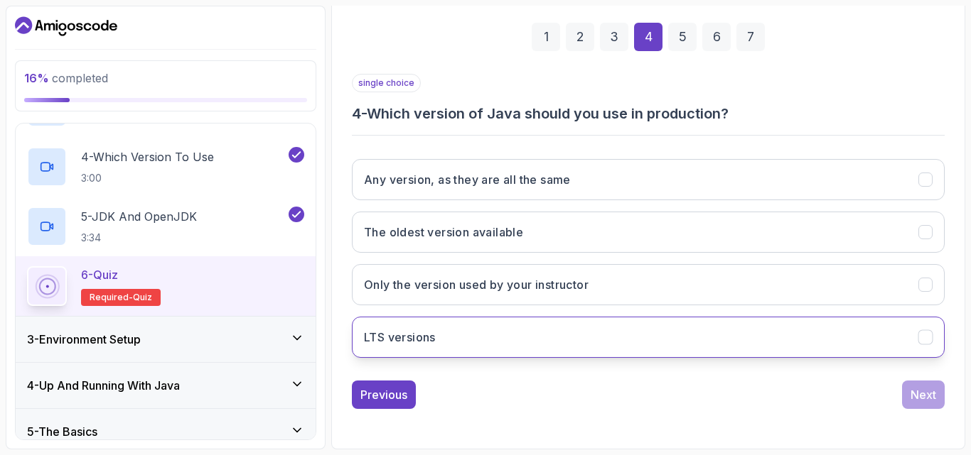
click at [624, 332] on button "LTS versions" at bounding box center [648, 337] width 593 height 41
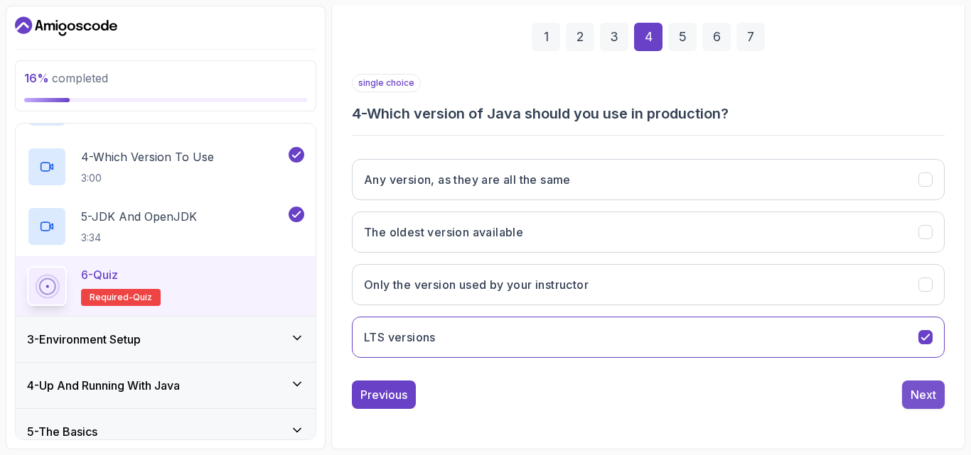
click at [941, 391] on button "Next" at bounding box center [923, 395] width 43 height 28
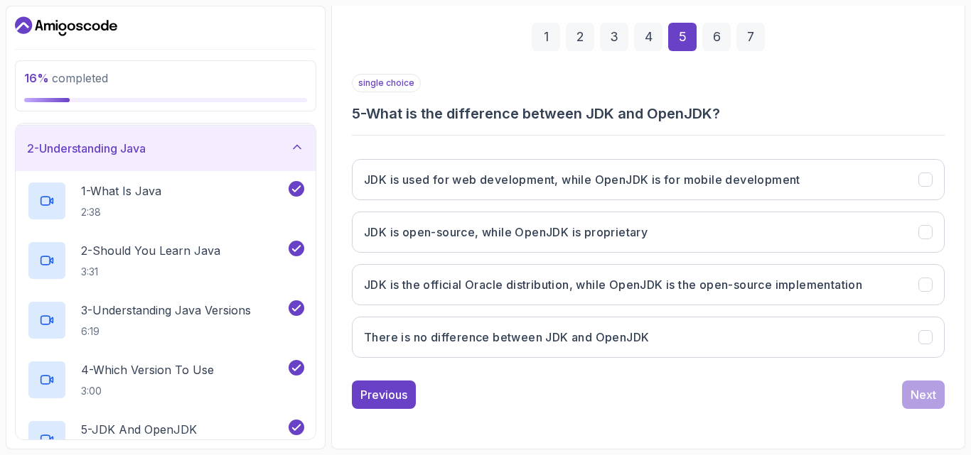
scroll to position [0, 0]
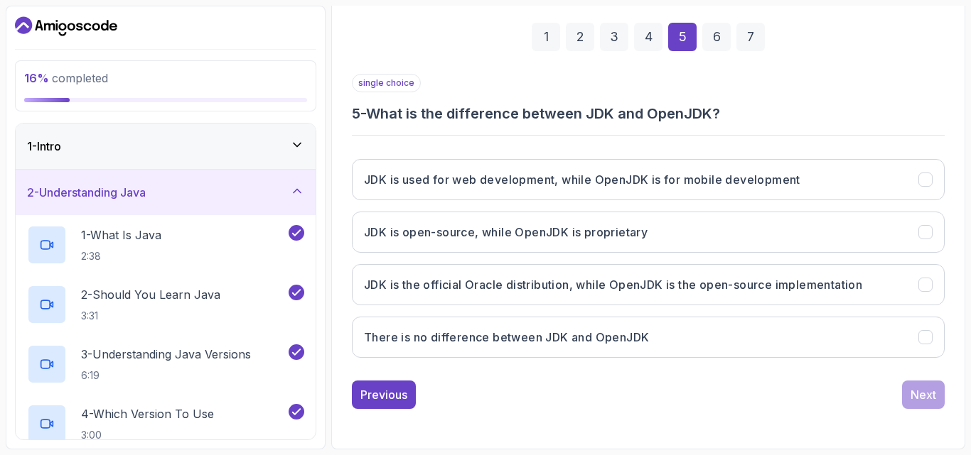
click at [301, 145] on icon at bounding box center [297, 145] width 14 height 14
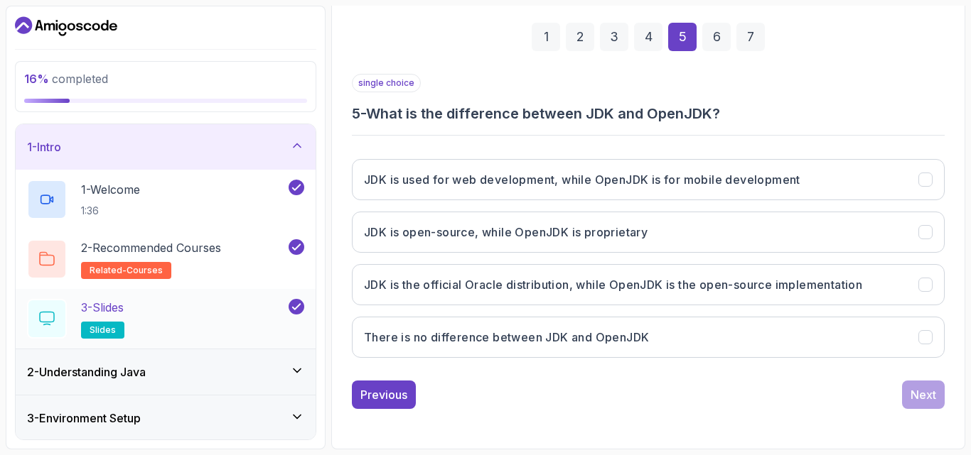
click at [104, 319] on h2 "3 - Slides slides" at bounding box center [102, 319] width 43 height 40
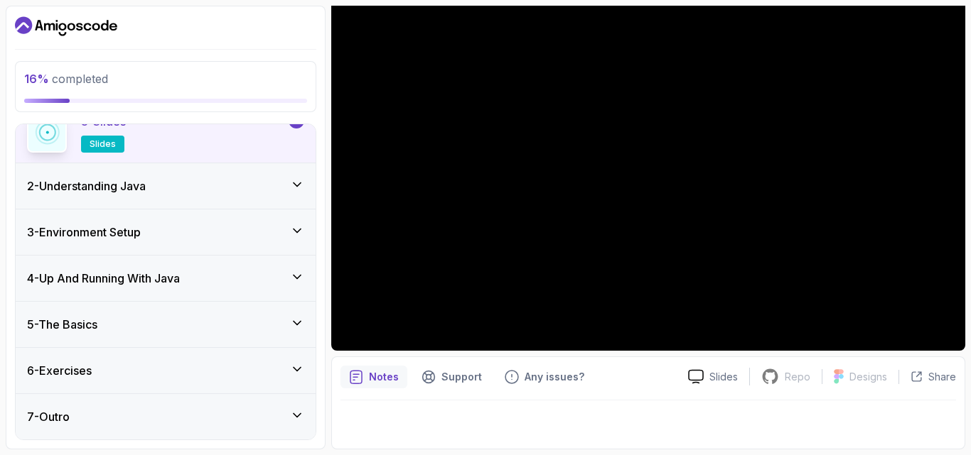
scroll to position [44, 0]
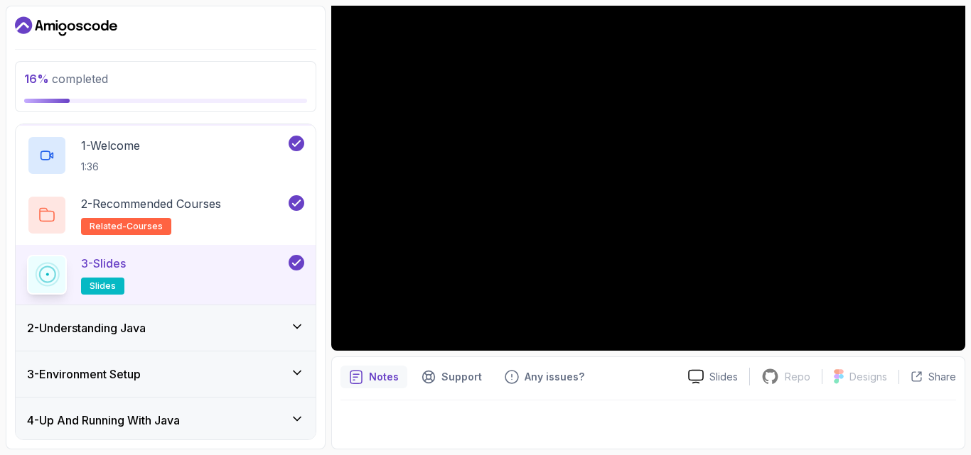
click at [292, 323] on icon at bounding box center [297, 327] width 14 height 14
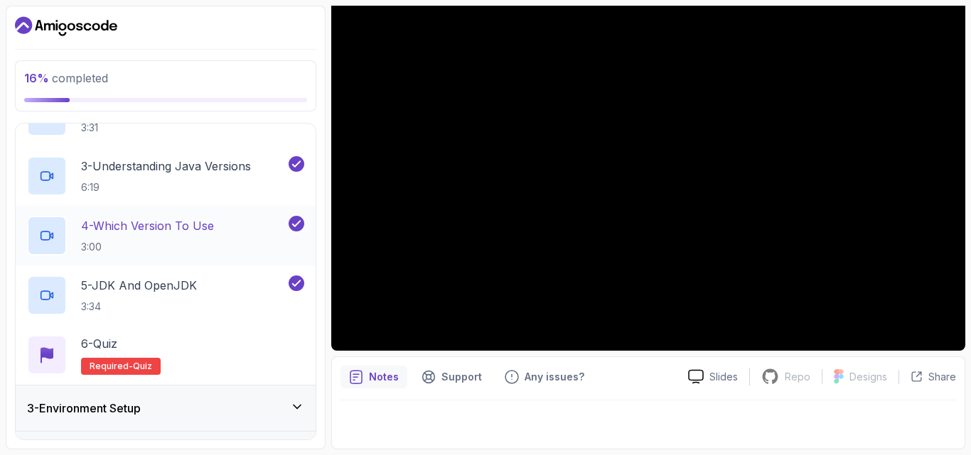
scroll to position [257, 0]
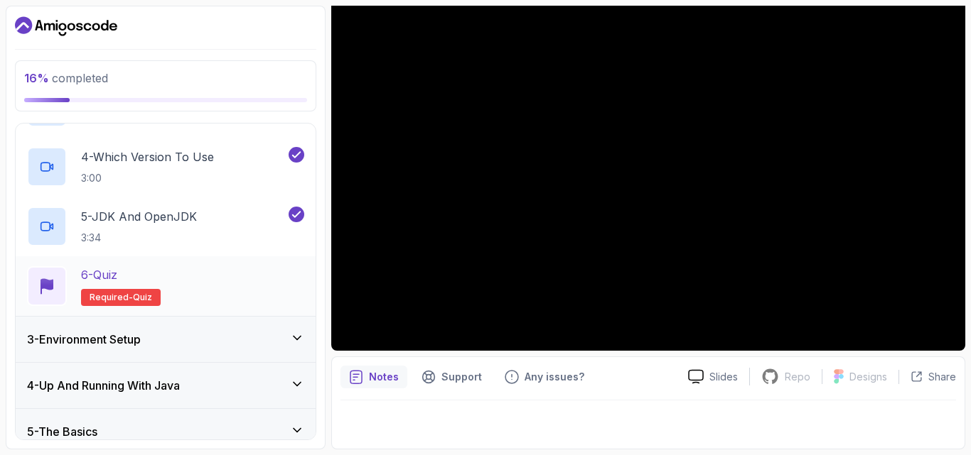
click at [144, 295] on span "quiz" at bounding box center [142, 297] width 19 height 11
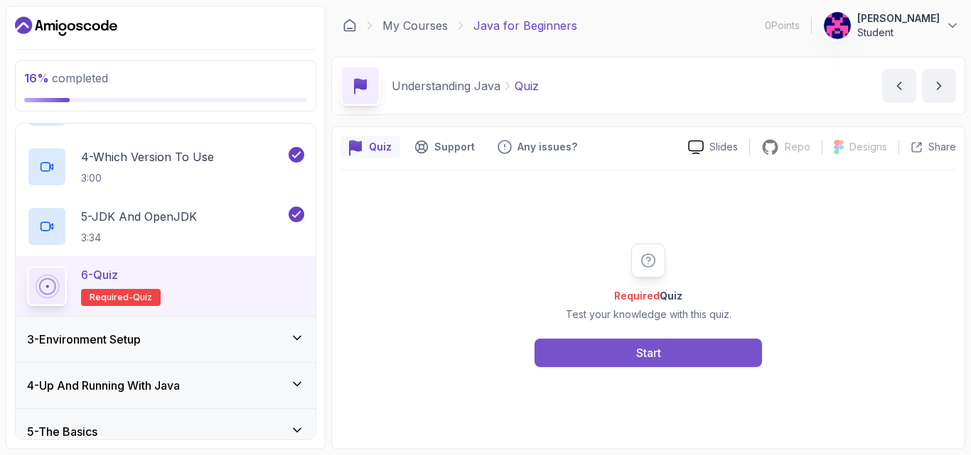
click at [690, 359] on button "Start" at bounding box center [647, 353] width 227 height 28
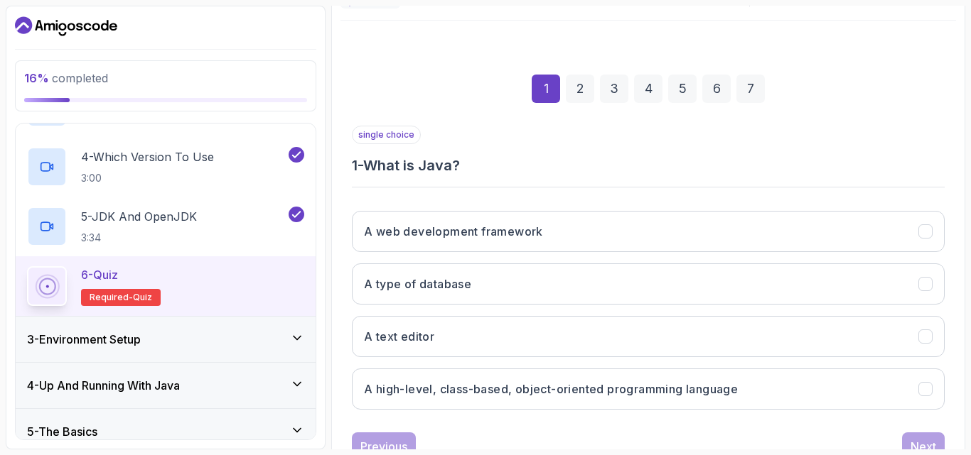
scroll to position [202, 0]
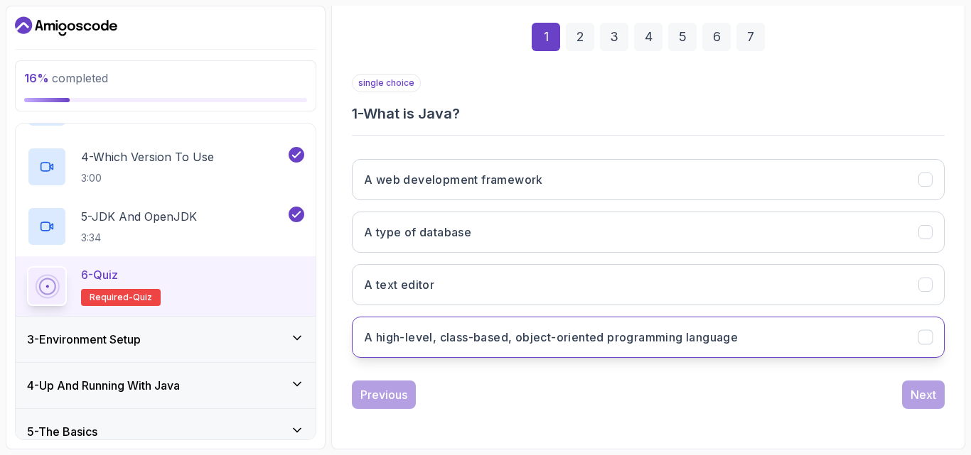
click at [813, 350] on button "A high-level, class-based, object-oriented programming language" at bounding box center [648, 337] width 593 height 41
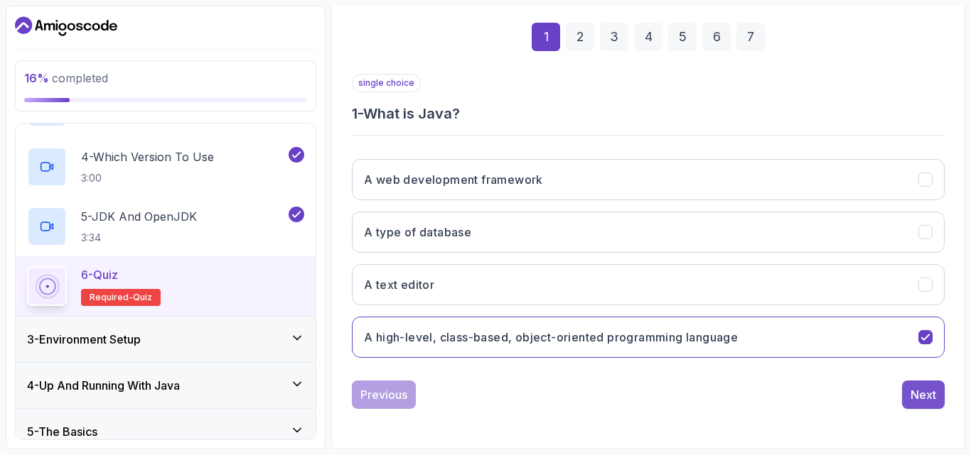
click at [915, 396] on div "Next" at bounding box center [923, 395] width 26 height 17
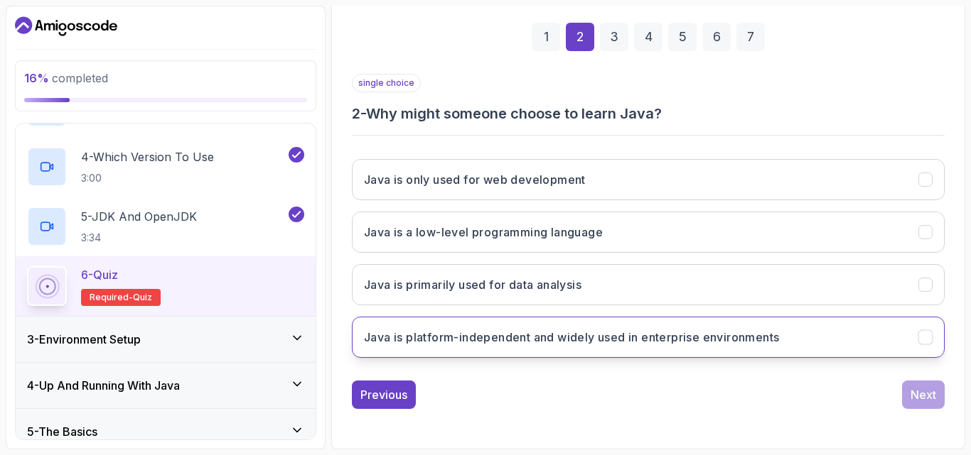
click at [859, 357] on button "Java is platform-independent and widely used in enterprise environments" at bounding box center [648, 337] width 593 height 41
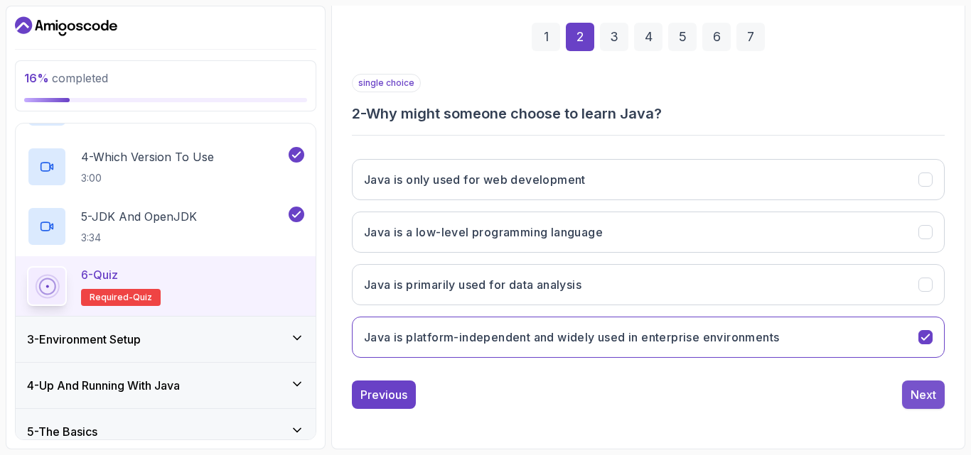
click at [912, 391] on div "Next" at bounding box center [923, 395] width 26 height 17
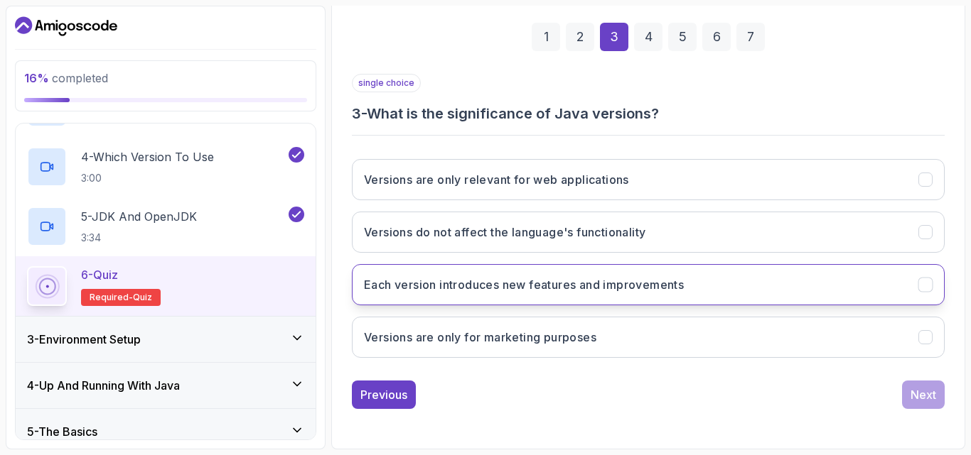
click at [699, 293] on button "Each version introduces new features and improvements" at bounding box center [648, 284] width 593 height 41
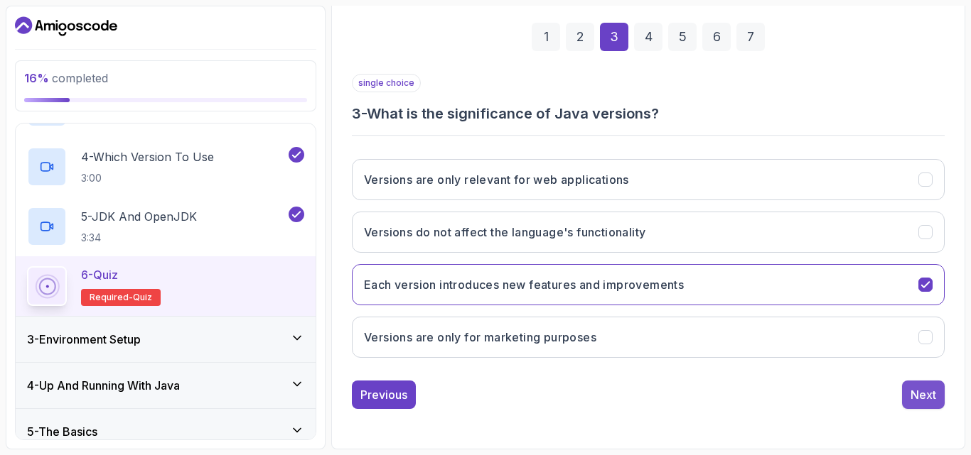
click at [918, 389] on div "Next" at bounding box center [923, 395] width 26 height 17
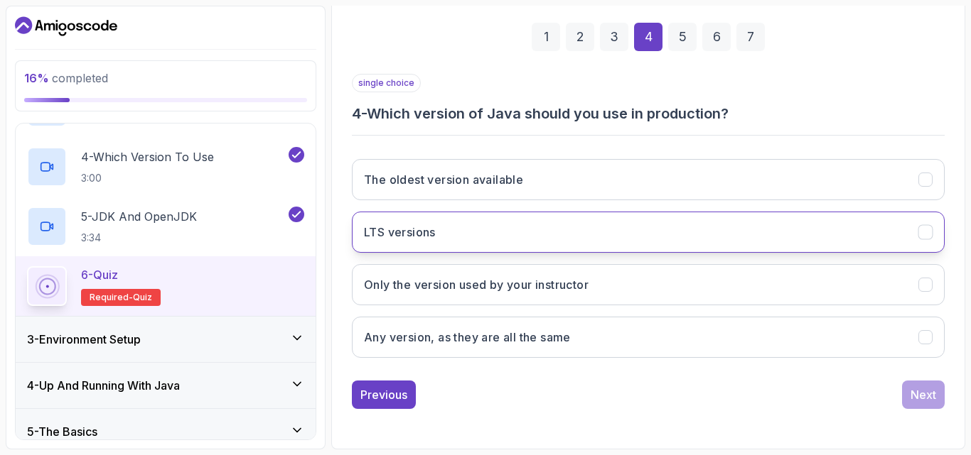
click at [460, 238] on button "LTS versions" at bounding box center [648, 232] width 593 height 41
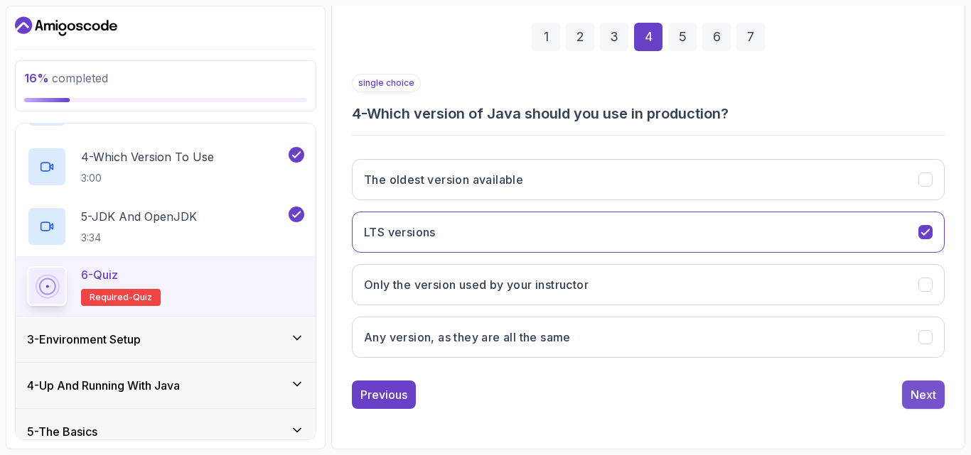
click at [925, 390] on div "Next" at bounding box center [923, 395] width 26 height 17
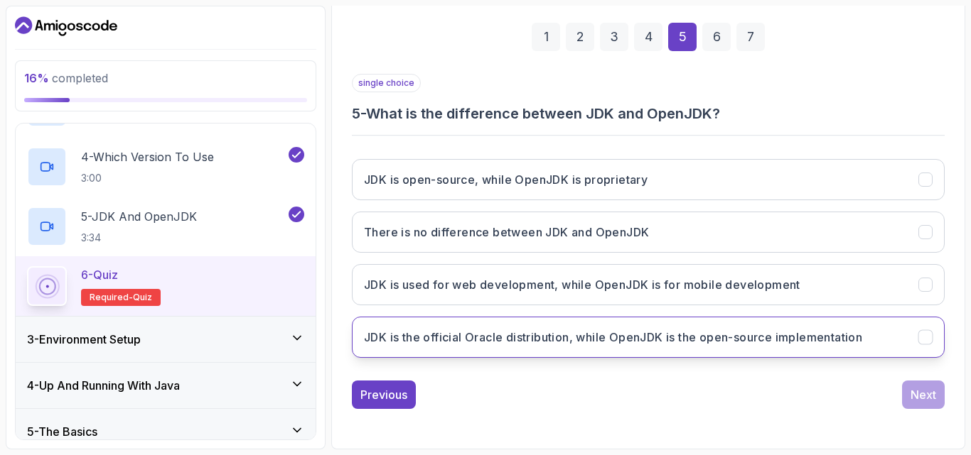
click at [883, 337] on button "JDK is the official Oracle distribution, while OpenJDK is the open-source imple…" at bounding box center [648, 337] width 593 height 41
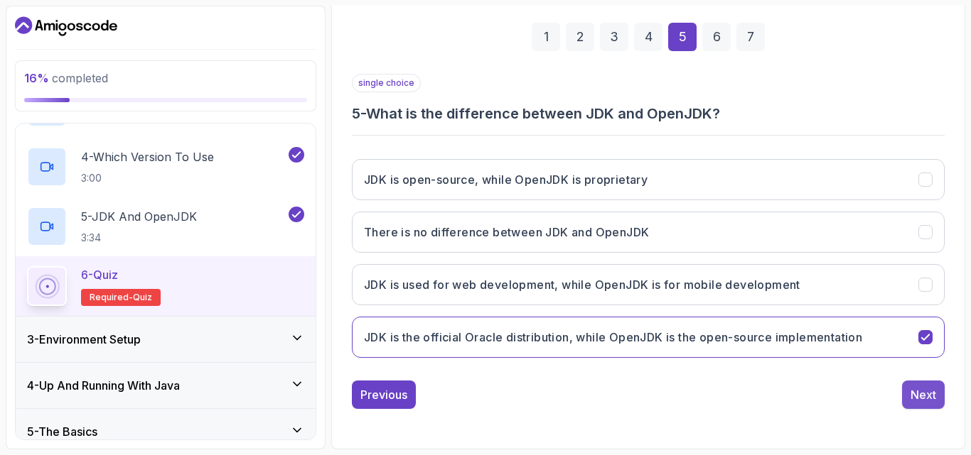
click at [924, 396] on div "Next" at bounding box center [923, 395] width 26 height 17
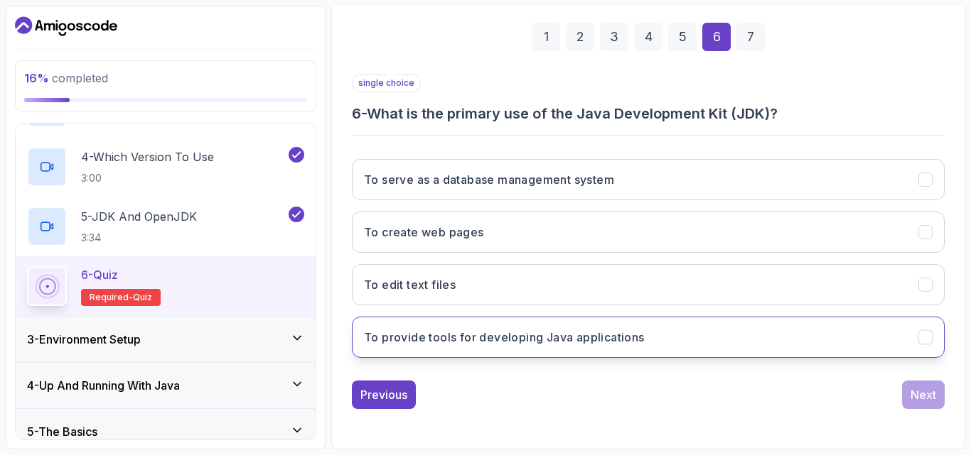
click at [720, 340] on button "To provide tools for developing Java applications" at bounding box center [648, 337] width 593 height 41
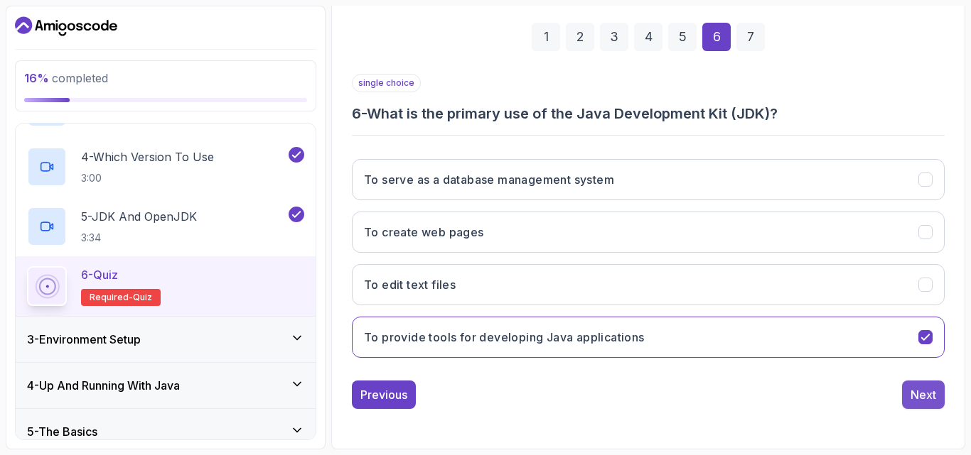
click at [941, 396] on button "Next" at bounding box center [923, 395] width 43 height 28
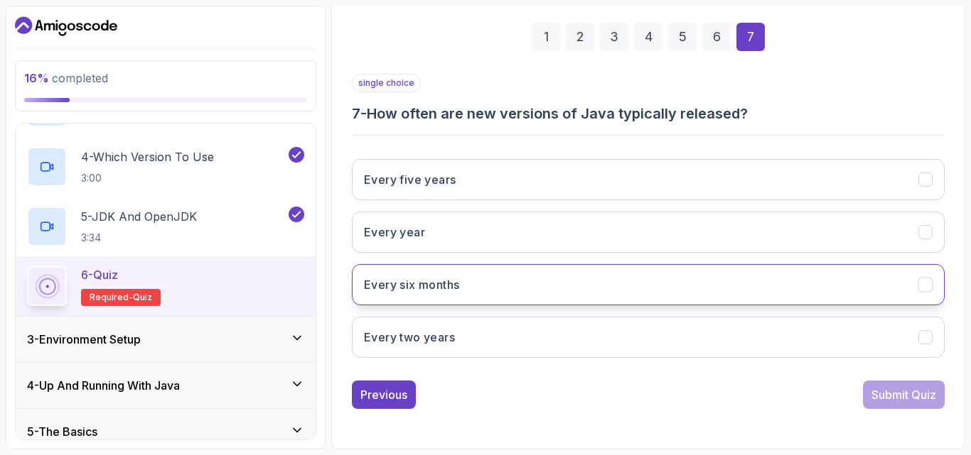
click at [742, 274] on button "Every six months" at bounding box center [648, 284] width 593 height 41
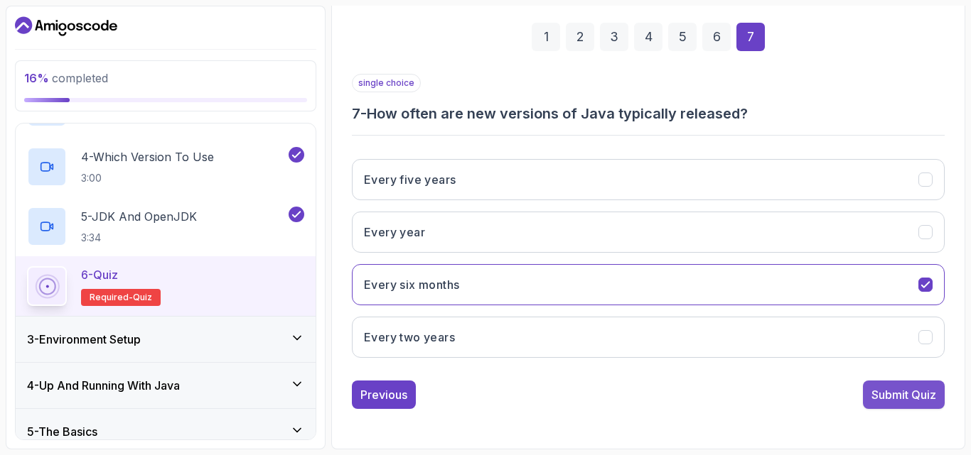
click at [914, 399] on div "Submit Quiz" at bounding box center [903, 395] width 65 height 17
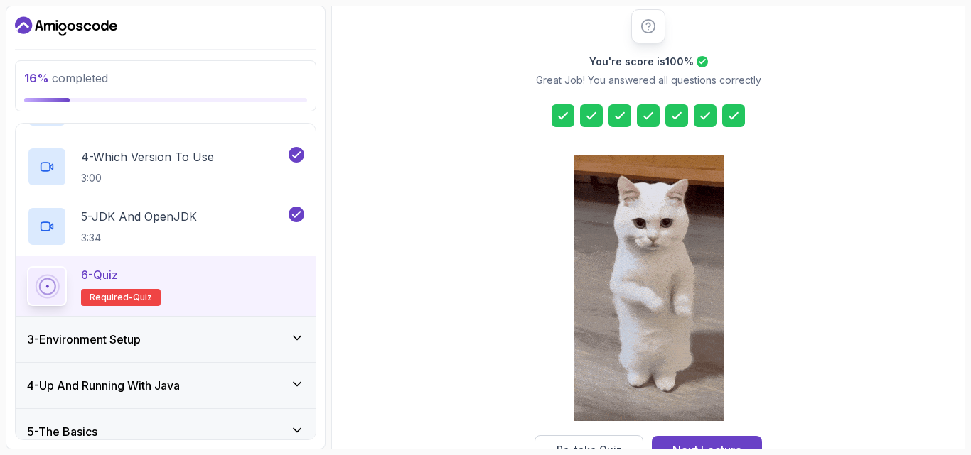
scroll to position [226, 0]
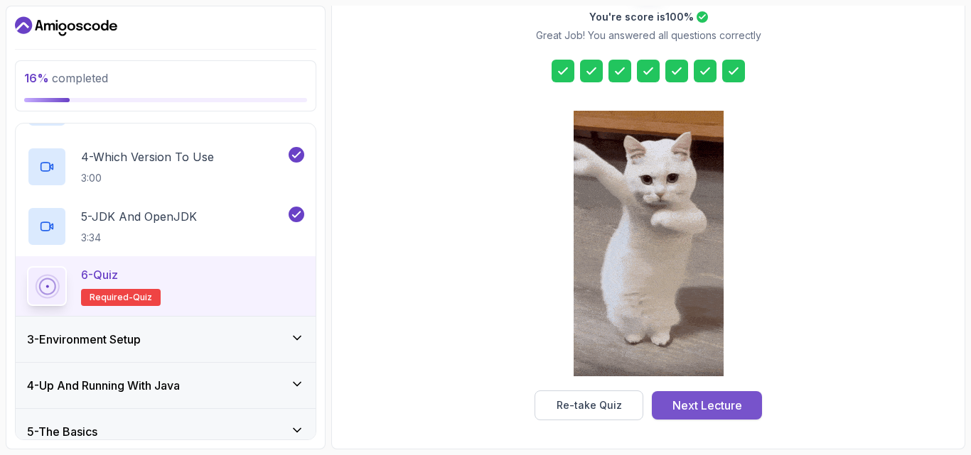
click at [734, 406] on div "Next Lecture" at bounding box center [707, 405] width 70 height 17
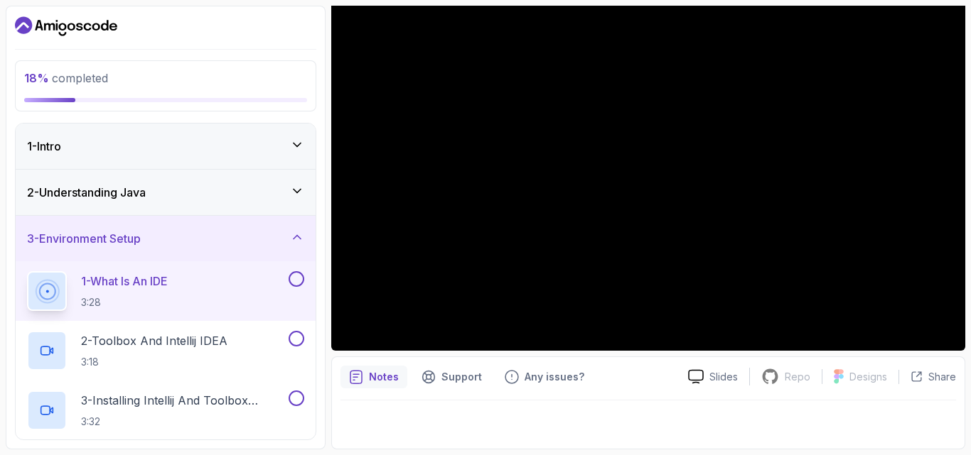
click at [291, 188] on icon at bounding box center [297, 191] width 14 height 14
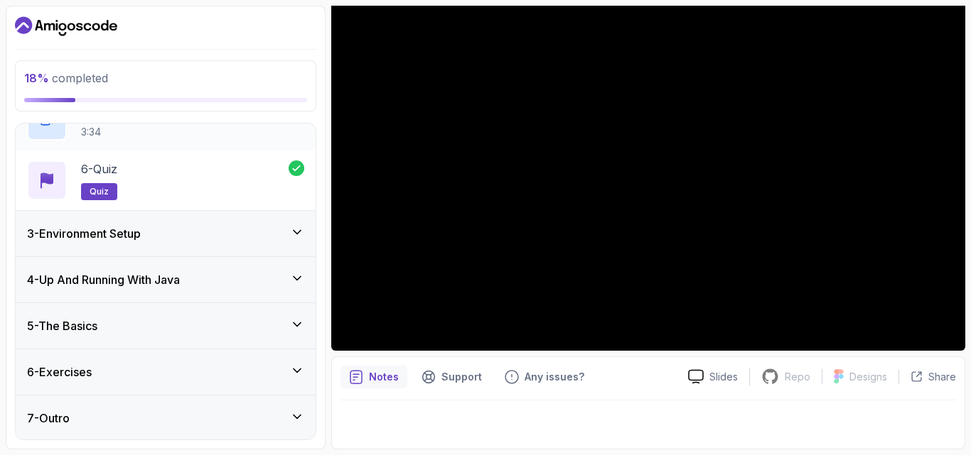
scroll to position [364, 0]
click at [295, 325] on icon at bounding box center [297, 323] width 14 height 14
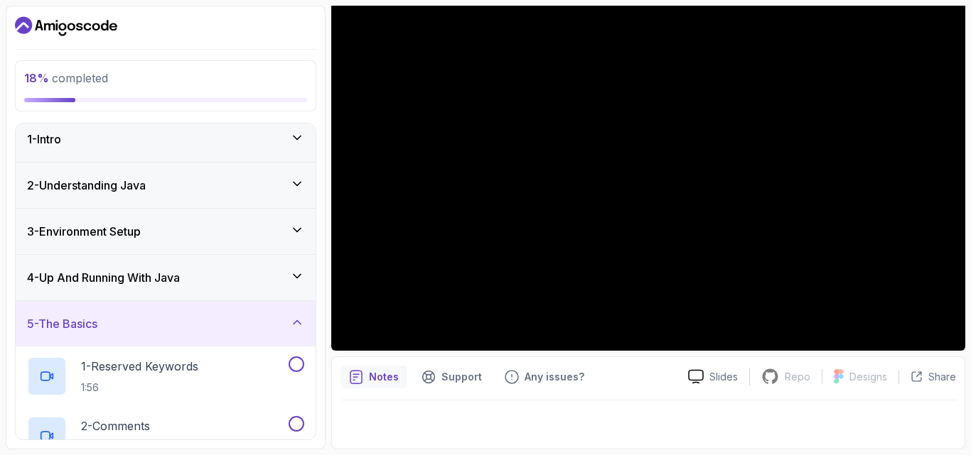
scroll to position [0, 0]
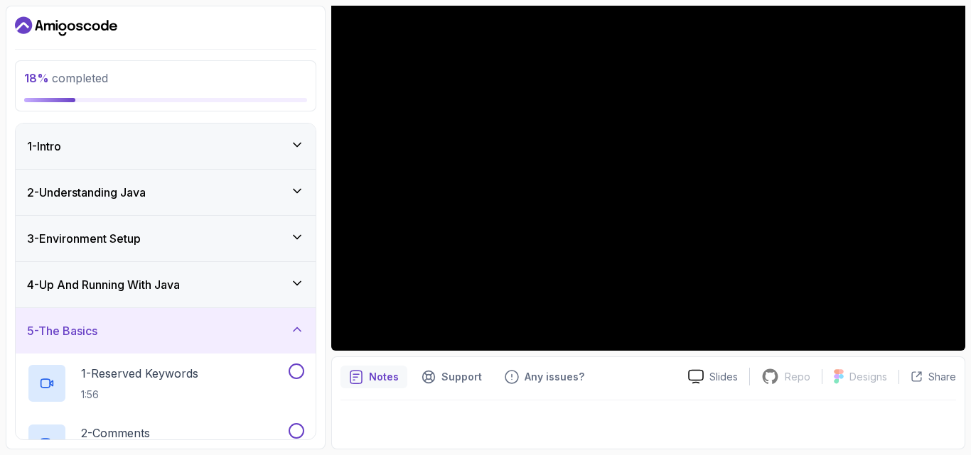
click at [298, 239] on icon at bounding box center [296, 238] width 7 height 4
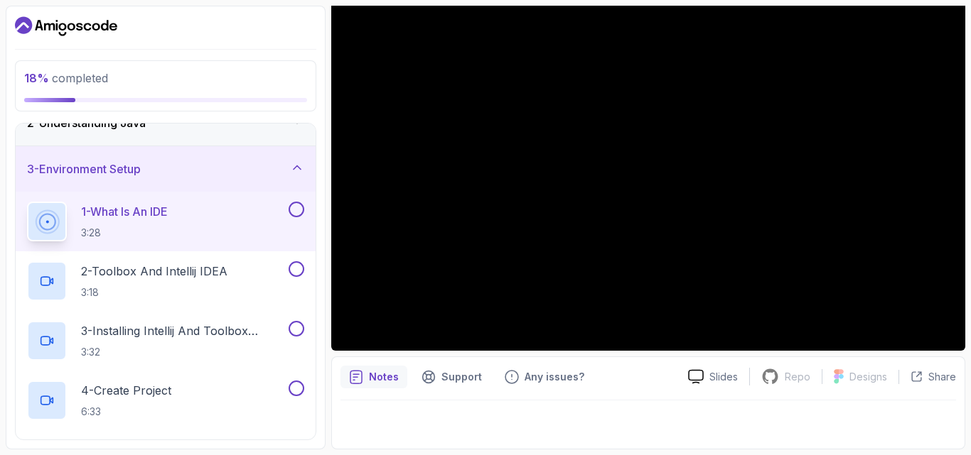
scroll to position [69, 0]
